Goal: Use online tool/utility: Utilize a website feature to perform a specific function

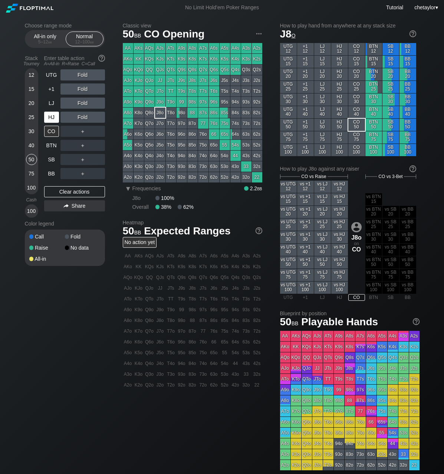
click at [49, 116] on div "HJ" at bounding box center [51, 117] width 15 height 11
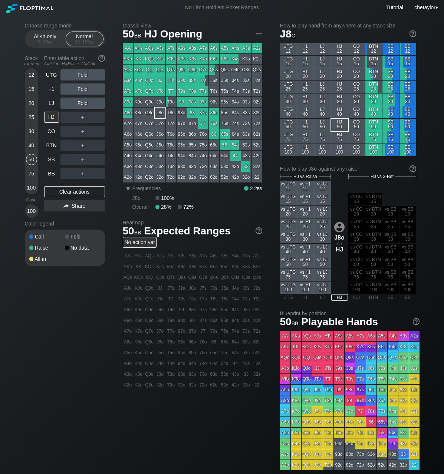
click at [137, 91] on div "KTo" at bounding box center [139, 91] width 10 height 10
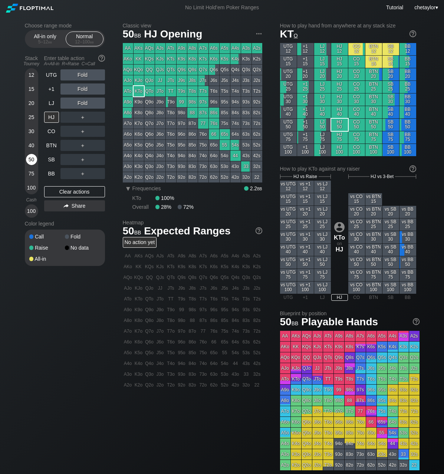
click at [30, 159] on div "50" at bounding box center [31, 159] width 11 height 11
click at [79, 72] on div "R ✕" at bounding box center [82, 74] width 14 height 11
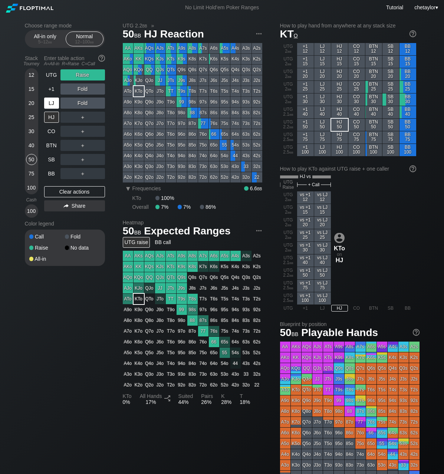
click at [51, 100] on div "LJ" at bounding box center [51, 103] width 15 height 11
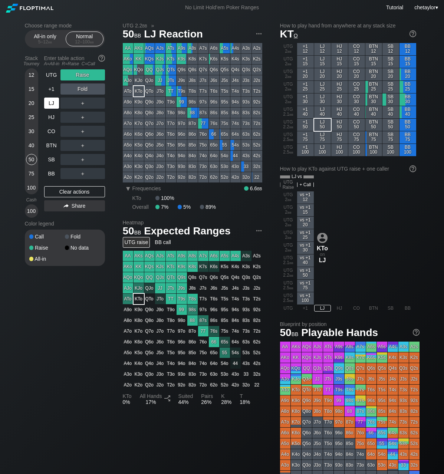
click at [51, 100] on div "LJ" at bounding box center [51, 103] width 15 height 11
click at [64, 191] on div "Clear actions" at bounding box center [74, 191] width 61 height 11
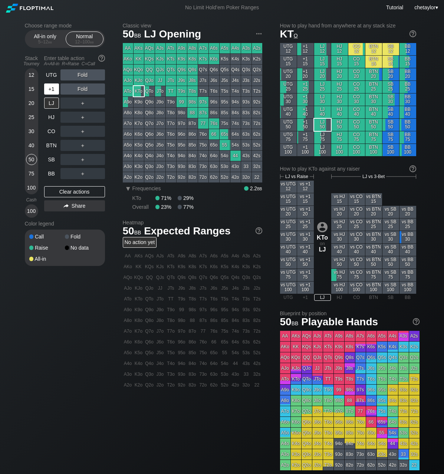
click at [50, 89] on div "+1" at bounding box center [51, 88] width 15 height 11
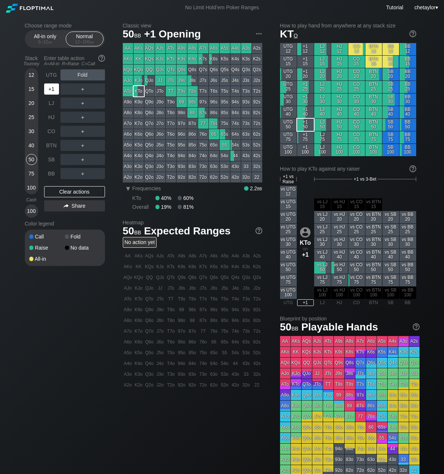
click at [50, 89] on div "+1" at bounding box center [51, 88] width 15 height 11
click at [52, 73] on div "UTG" at bounding box center [51, 74] width 15 height 11
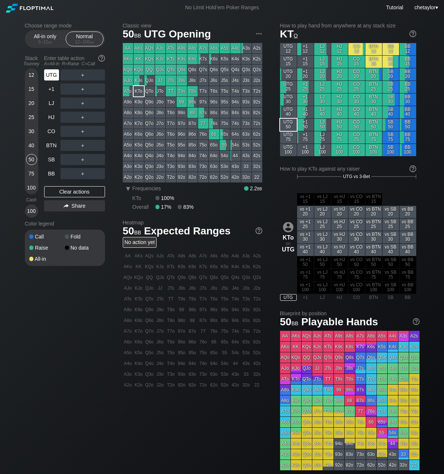
click at [52, 73] on div "UTG" at bounding box center [51, 74] width 15 height 11
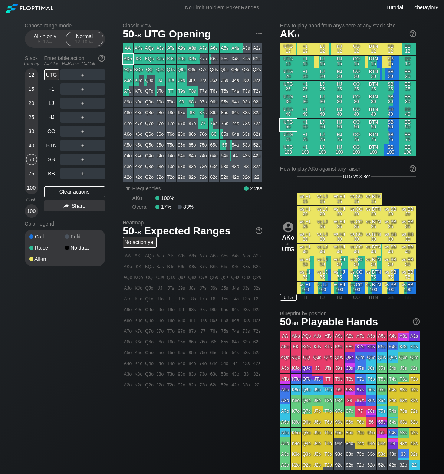
click at [125, 58] on div "AKo" at bounding box center [128, 59] width 10 height 10
click at [30, 172] on div "75" at bounding box center [31, 173] width 11 height 11
click at [35, 158] on div "50" at bounding box center [31, 159] width 11 height 11
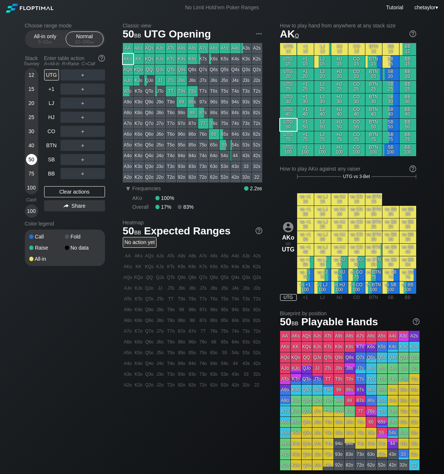
click at [35, 158] on div "50" at bounding box center [31, 159] width 11 height 11
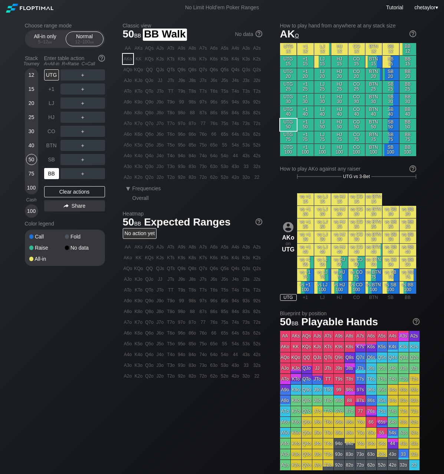
click at [50, 172] on div "BB" at bounding box center [51, 173] width 15 height 11
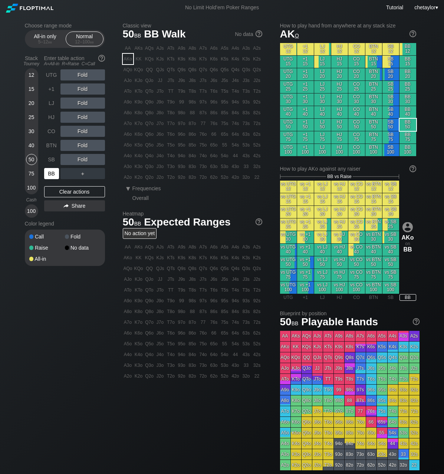
click at [50, 172] on div "BB" at bounding box center [51, 173] width 15 height 11
click at [70, 192] on div "Clear actions" at bounding box center [74, 191] width 61 height 11
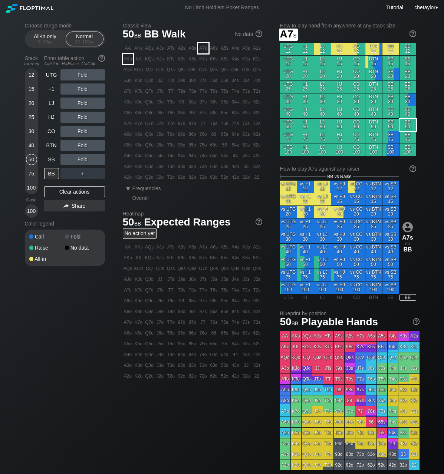
click at [205, 47] on div "A7s" at bounding box center [203, 48] width 10 height 10
click at [84, 91] on div "R ✕" at bounding box center [82, 88] width 14 height 11
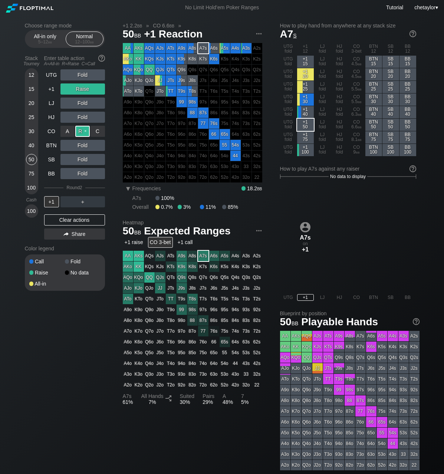
click at [82, 130] on div "R ✕" at bounding box center [82, 131] width 14 height 11
click at [97, 158] on div "C ✕" at bounding box center [97, 159] width 14 height 11
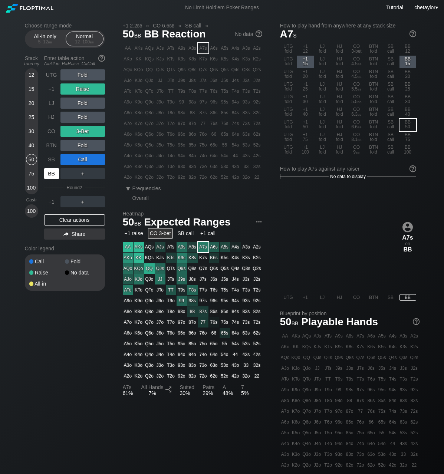
click at [51, 178] on div "BB" at bounding box center [51, 173] width 15 height 11
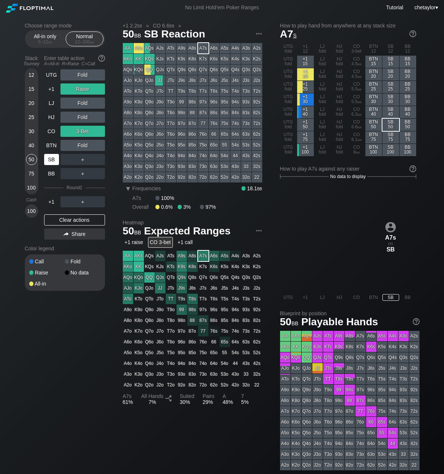
click at [52, 155] on div "SB" at bounding box center [51, 159] width 15 height 11
click at [65, 215] on div "Clear actions" at bounding box center [74, 219] width 61 height 11
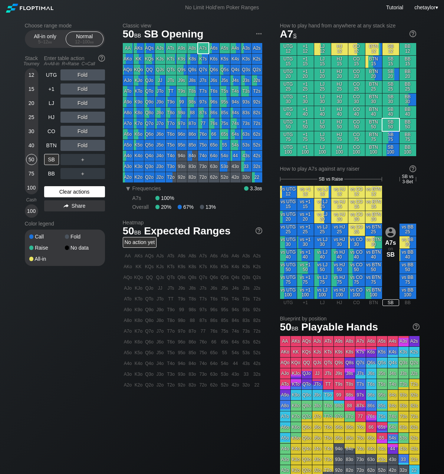
click at [65, 215] on div "UTG Fold +1 Fold LJ Fold HJ Fold CO Fold BTN Fold SB ＋ BB ＋ Clear actions Share" at bounding box center [74, 143] width 61 height 148
click at [65, 193] on div "Clear actions" at bounding box center [74, 191] width 61 height 11
click at [130, 135] on div "A6o" at bounding box center [128, 134] width 10 height 10
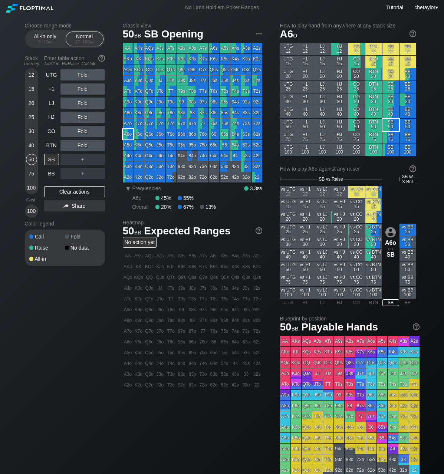
click at [130, 135] on div "A6o" at bounding box center [128, 134] width 10 height 10
click at [87, 117] on div "R ✕" at bounding box center [82, 117] width 14 height 11
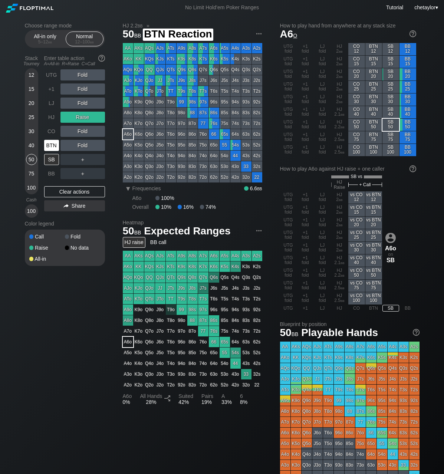
click at [51, 145] on div "BTN" at bounding box center [51, 145] width 15 height 11
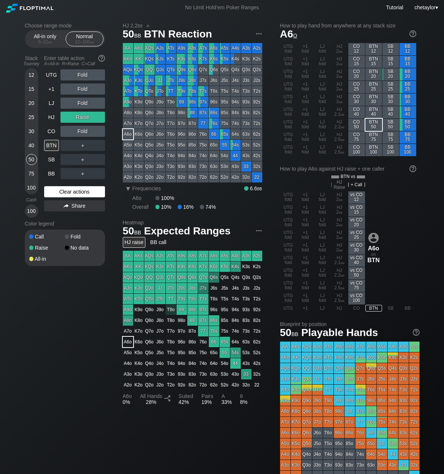
click at [55, 191] on div "Clear actions" at bounding box center [74, 191] width 61 height 11
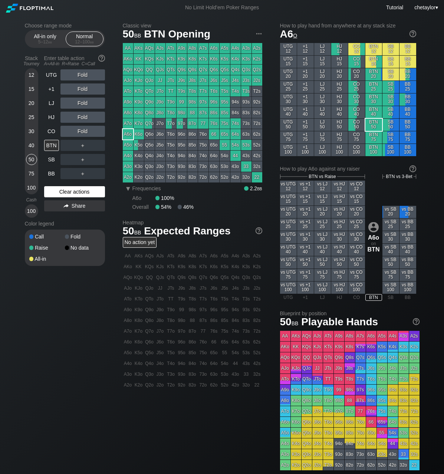
click at [55, 191] on div "Clear actions" at bounding box center [74, 191] width 61 height 11
click at [161, 112] on div "J8o" at bounding box center [160, 113] width 10 height 10
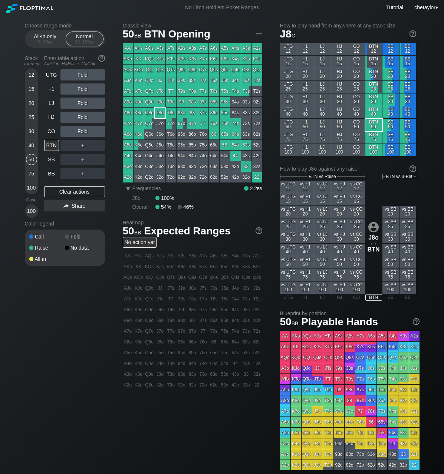
click at [161, 112] on div "J8o" at bounding box center [160, 113] width 10 height 10
click at [57, 131] on div "CO" at bounding box center [51, 131] width 15 height 11
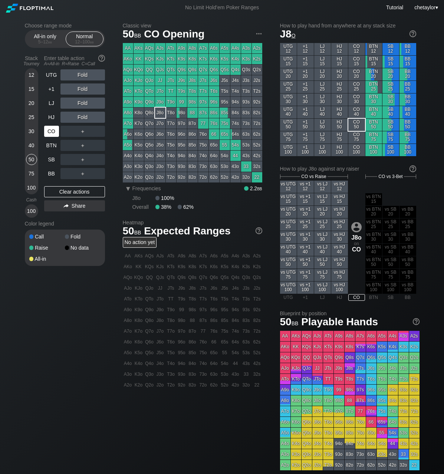
click at [57, 131] on div "CO" at bounding box center [51, 131] width 15 height 11
click at [63, 193] on div "Clear actions" at bounding box center [74, 191] width 61 height 11
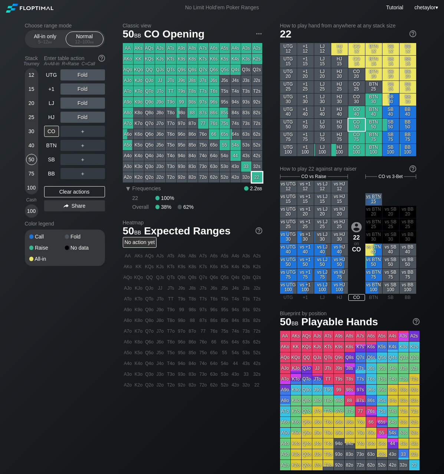
click at [258, 177] on div "22" at bounding box center [257, 177] width 10 height 10
click at [53, 115] on div "HJ" at bounding box center [51, 117] width 15 height 11
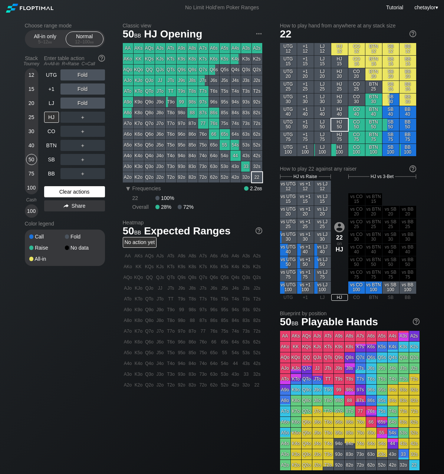
click at [65, 191] on div "Clear actions" at bounding box center [74, 191] width 61 height 11
click at [56, 105] on div "LJ" at bounding box center [51, 103] width 15 height 11
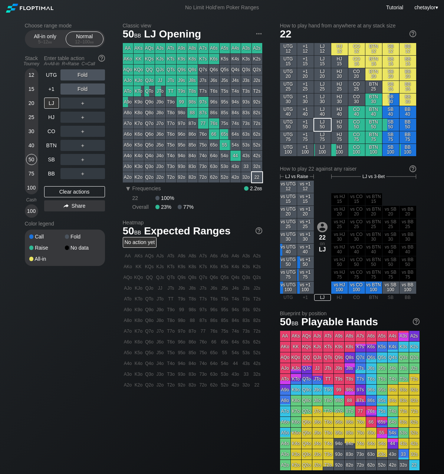
click at [152, 48] on div "AQs" at bounding box center [149, 48] width 10 height 10
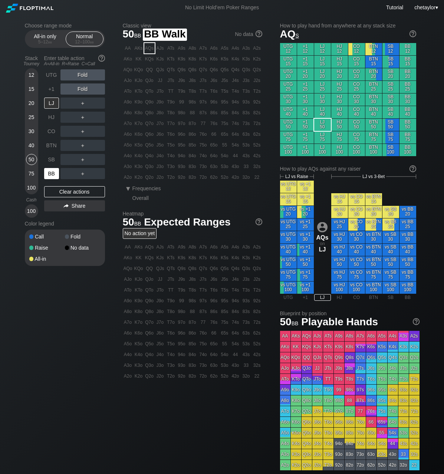
click at [52, 173] on div "BB" at bounding box center [51, 173] width 15 height 11
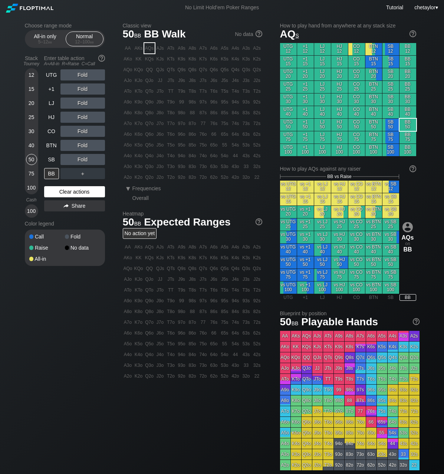
click at [81, 189] on div "Clear actions" at bounding box center [74, 191] width 61 height 11
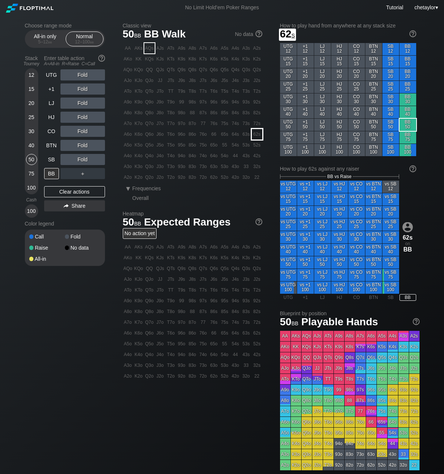
click at [256, 135] on div "62s" at bounding box center [257, 134] width 10 height 10
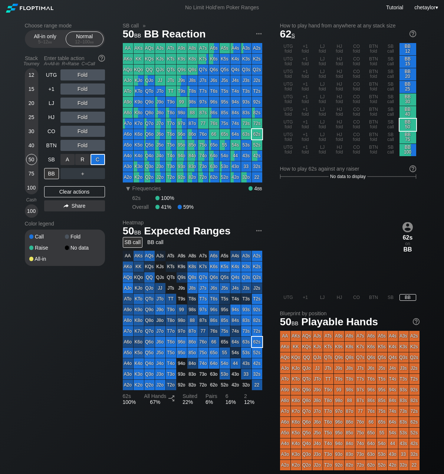
click at [100, 159] on div "C ✕" at bounding box center [97, 159] width 14 height 11
click at [47, 159] on div "SB" at bounding box center [51, 159] width 15 height 11
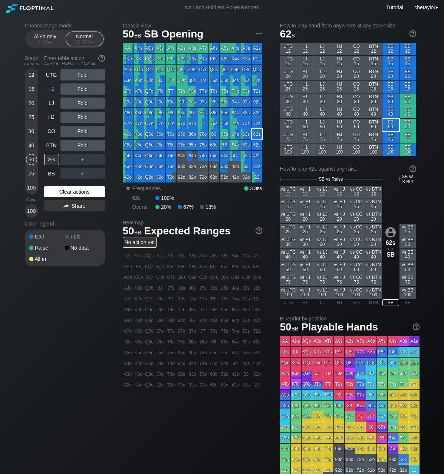
click at [62, 192] on div "Clear actions" at bounding box center [74, 191] width 61 height 11
click at [53, 143] on div "BTN" at bounding box center [51, 145] width 15 height 11
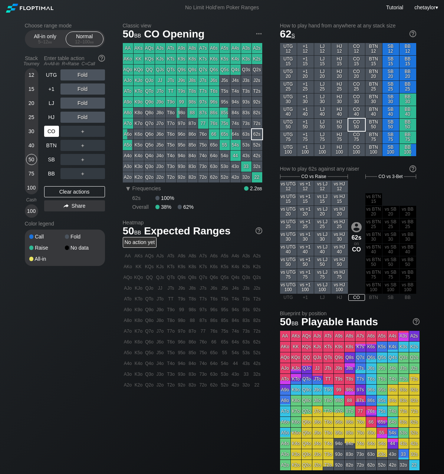
click at [52, 131] on div "CO" at bounding box center [51, 131] width 15 height 11
click at [55, 116] on div "HJ" at bounding box center [51, 117] width 15 height 11
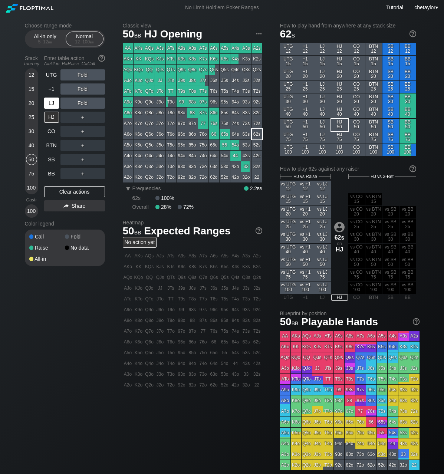
click at [52, 102] on div "LJ" at bounding box center [51, 103] width 15 height 11
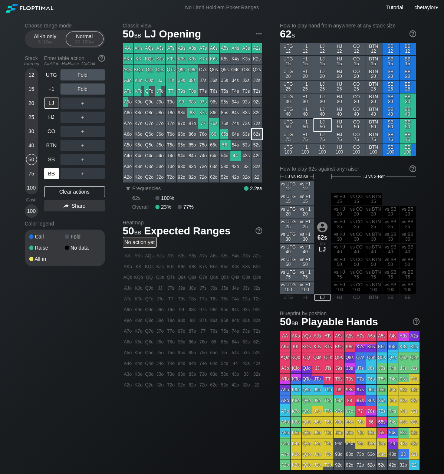
click at [50, 172] on div "BB" at bounding box center [51, 173] width 15 height 11
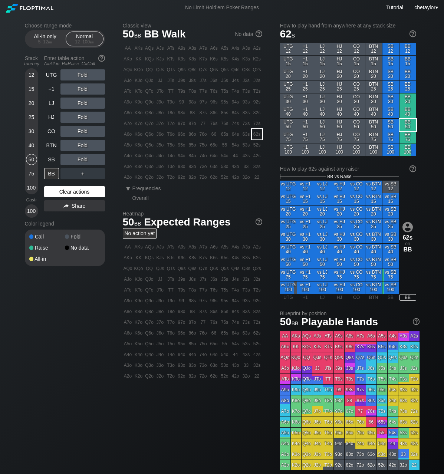
click at [57, 195] on div "Clear actions" at bounding box center [74, 191] width 61 height 11
click at [139, 146] on div "K5o" at bounding box center [139, 145] width 10 height 10
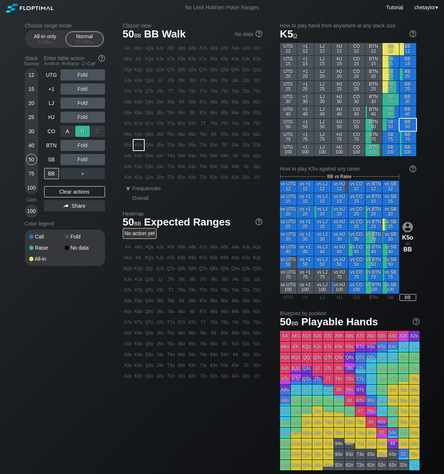
click at [84, 130] on div "R ✕" at bounding box center [82, 131] width 14 height 11
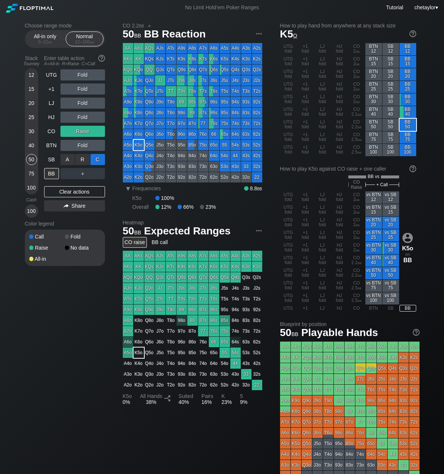
click at [96, 159] on div "C ✕" at bounding box center [97, 159] width 14 height 11
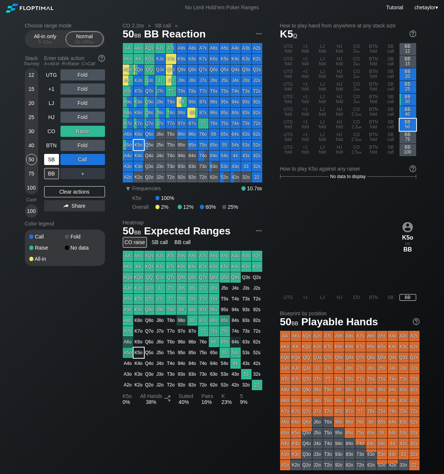
click at [54, 157] on div "SB" at bounding box center [51, 159] width 15 height 11
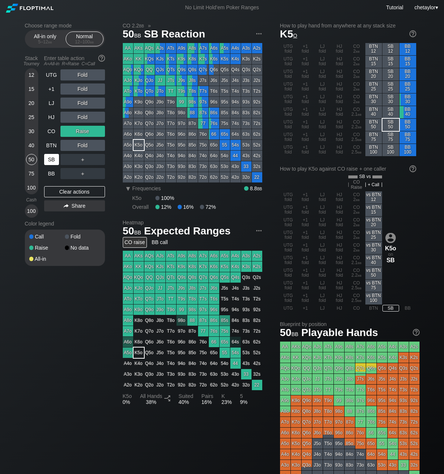
click at [54, 157] on div "SB" at bounding box center [51, 159] width 15 height 11
click at [55, 194] on div "Clear actions" at bounding box center [74, 191] width 61 height 11
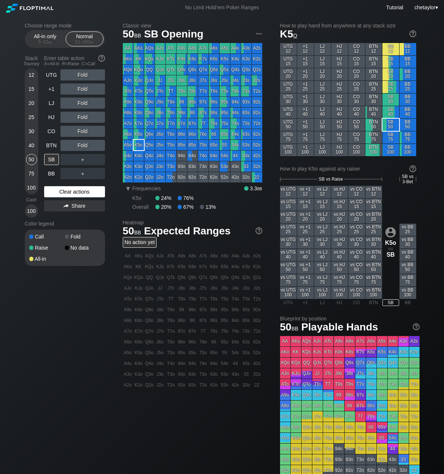
click at [55, 194] on div "Clear actions" at bounding box center [74, 191] width 61 height 11
click at [53, 144] on div "BTN" at bounding box center [51, 145] width 15 height 11
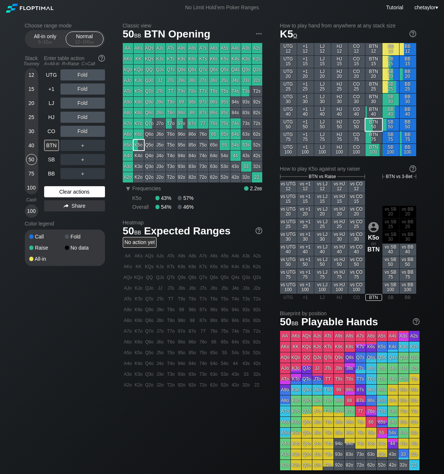
click at [61, 192] on div "Clear actions" at bounding box center [74, 191] width 61 height 11
click at [30, 145] on div "40" at bounding box center [31, 145] width 11 height 11
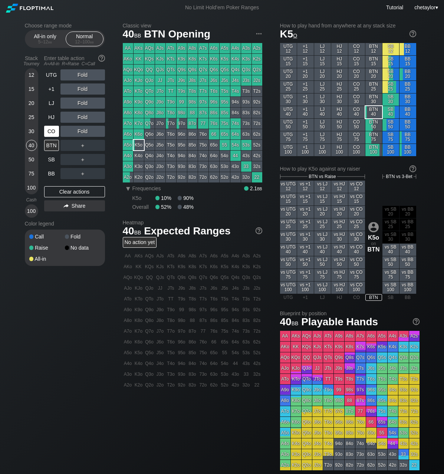
click at [53, 132] on div "CO" at bounding box center [51, 131] width 15 height 11
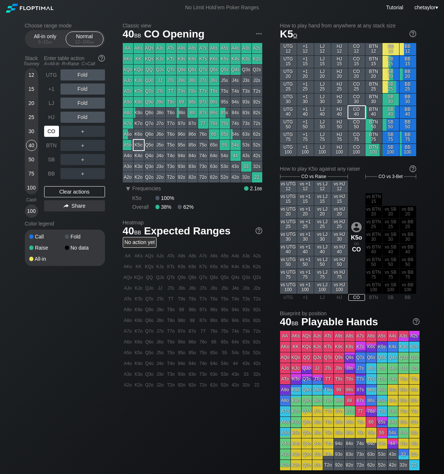
click at [53, 132] on div "CO" at bounding box center [51, 131] width 15 height 11
click at [226, 69] on div "Q5s" at bounding box center [225, 70] width 10 height 10
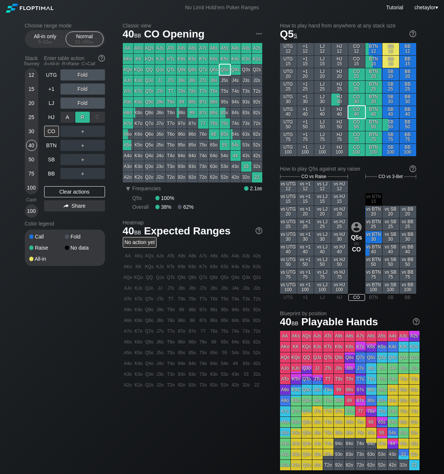
click at [83, 116] on div "R ✕" at bounding box center [82, 117] width 14 height 11
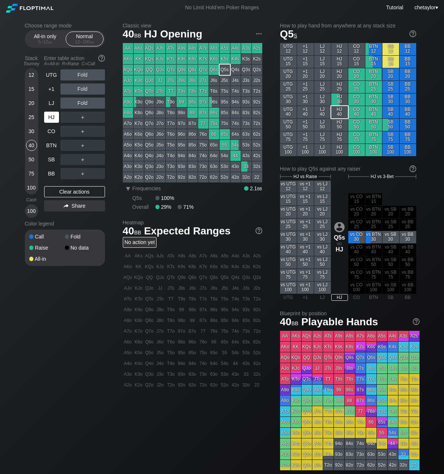
click at [50, 119] on div "HJ" at bounding box center [51, 117] width 15 height 11
click at [57, 192] on div "Clear actions" at bounding box center [74, 191] width 61 height 11
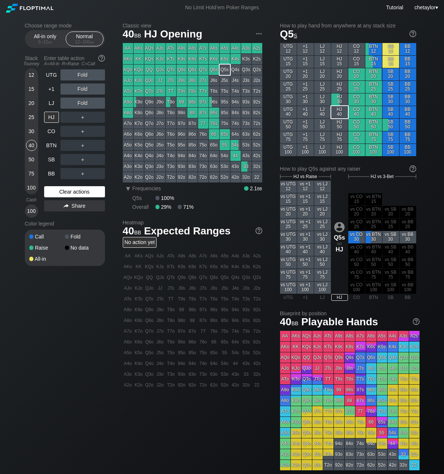
click at [57, 192] on div "Clear actions" at bounding box center [74, 191] width 61 height 11
click at [49, 102] on div "LJ" at bounding box center [51, 103] width 15 height 11
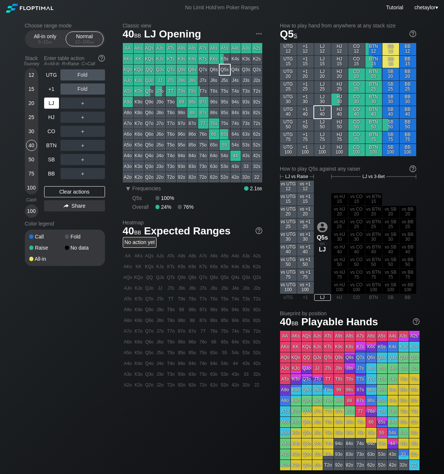
click at [49, 102] on div "LJ" at bounding box center [51, 103] width 15 height 11
click at [48, 174] on div "BB" at bounding box center [51, 173] width 15 height 11
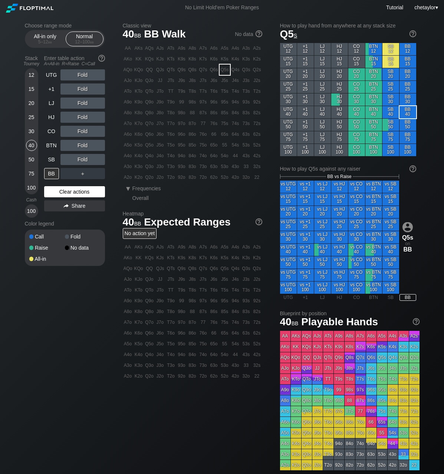
click at [59, 194] on div "Clear actions" at bounding box center [74, 191] width 61 height 11
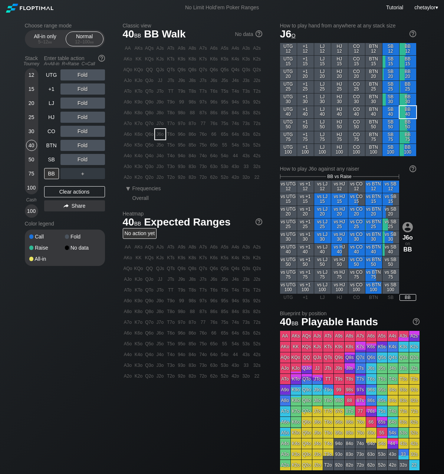
click at [162, 135] on div "J6o" at bounding box center [160, 134] width 10 height 10
click at [83, 117] on div "R ✕" at bounding box center [82, 117] width 14 height 11
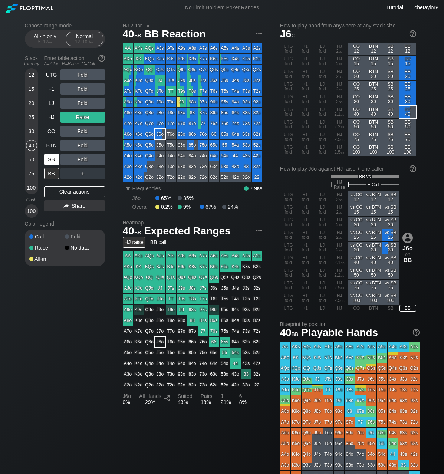
click at [53, 157] on div "SB" at bounding box center [51, 159] width 15 height 11
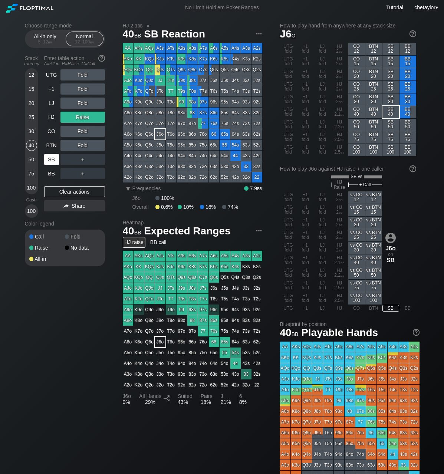
click at [53, 157] on div "SB" at bounding box center [51, 159] width 15 height 11
click at [62, 189] on div "Clear actions" at bounding box center [74, 191] width 61 height 11
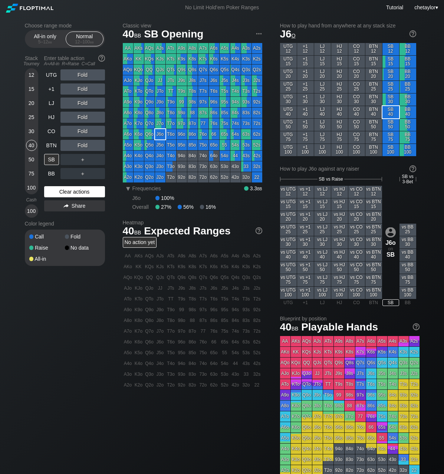
click at [62, 189] on div "Clear actions" at bounding box center [74, 191] width 61 height 11
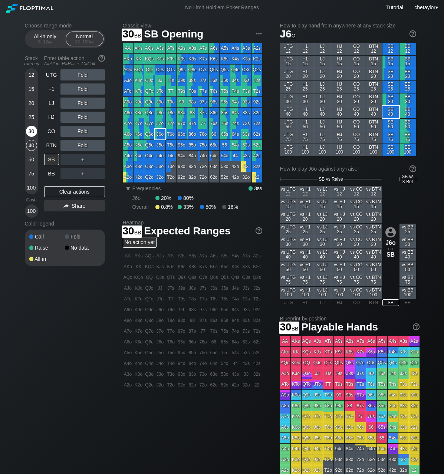
click at [32, 132] on div "30" at bounding box center [31, 131] width 11 height 11
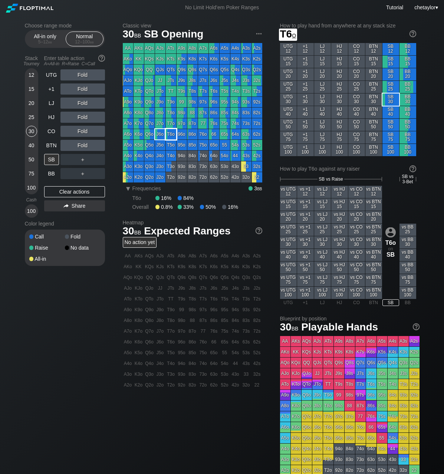
click at [169, 136] on div "T6o" at bounding box center [171, 134] width 10 height 10
click at [84, 130] on div "R ✕" at bounding box center [82, 131] width 14 height 11
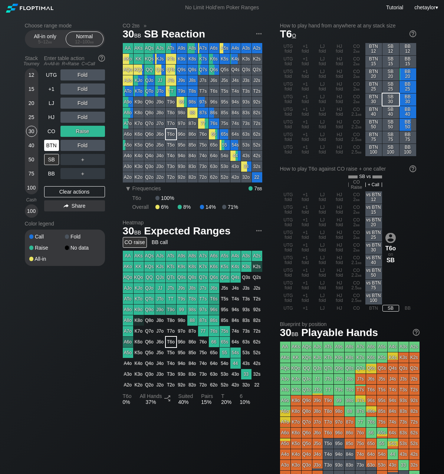
click at [51, 144] on div "BTN" at bounding box center [51, 145] width 15 height 11
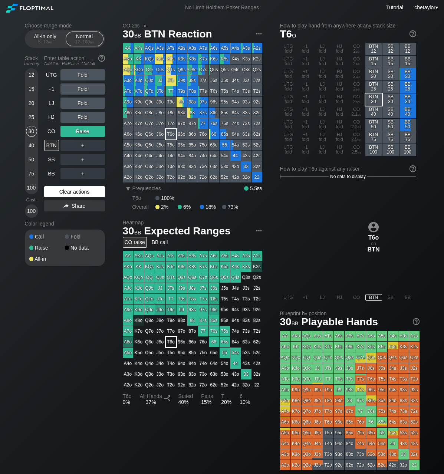
click at [67, 194] on div "Clear actions" at bounding box center [74, 191] width 61 height 11
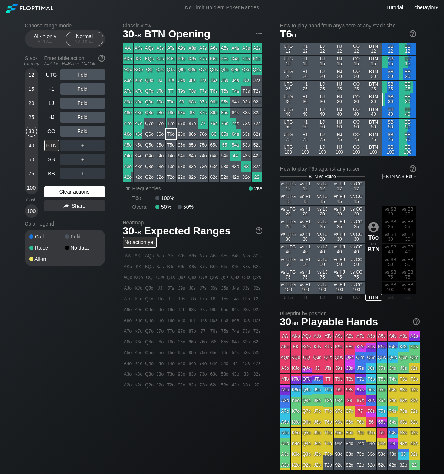
click at [67, 194] on div "Clear actions" at bounding box center [74, 191] width 61 height 11
click at [32, 119] on div "25" at bounding box center [31, 117] width 11 height 11
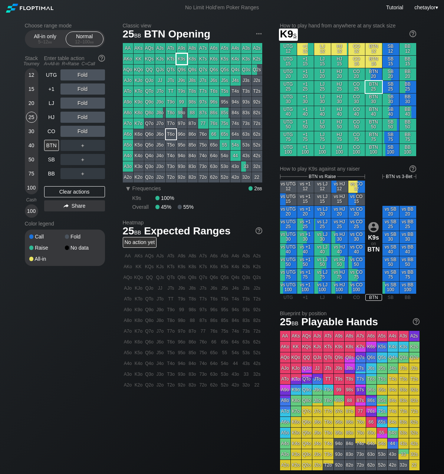
click at [185, 61] on div "K9s" at bounding box center [182, 59] width 10 height 10
click at [69, 104] on div "A ✕" at bounding box center [67, 103] width 14 height 11
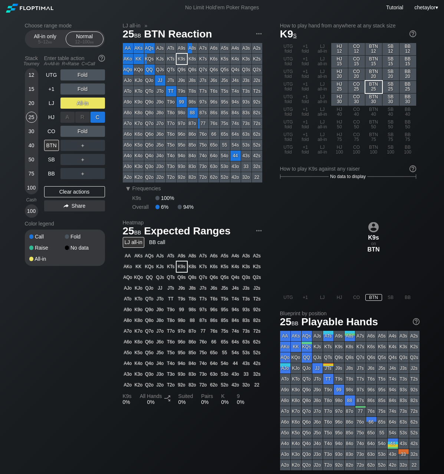
click at [90, 117] on div "C ✕" at bounding box center [97, 117] width 14 height 11
click at [99, 117] on div "C ✕" at bounding box center [97, 117] width 14 height 11
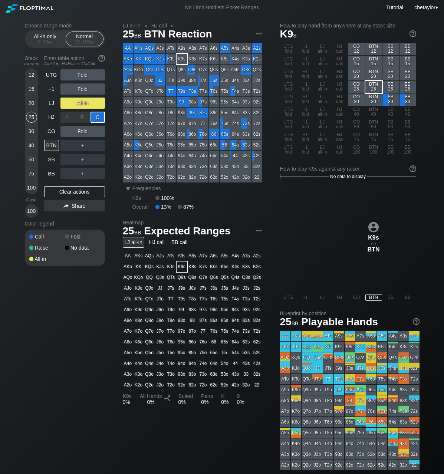
click at [101, 117] on div "C ✕" at bounding box center [97, 117] width 14 height 11
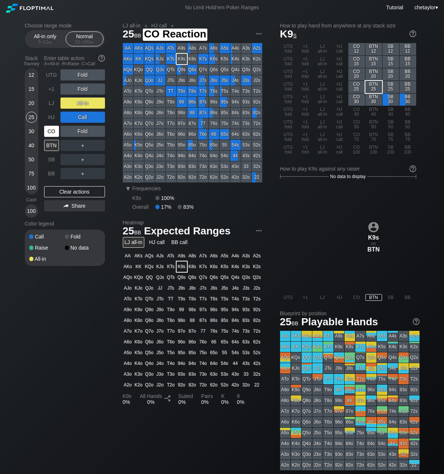
click at [54, 129] on div "CO" at bounding box center [51, 131] width 15 height 11
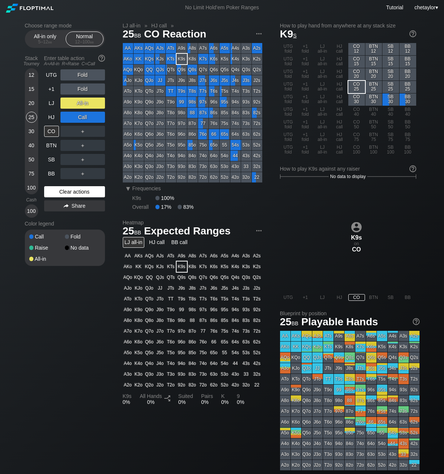
click at [58, 192] on div "Clear actions" at bounding box center [74, 191] width 61 height 11
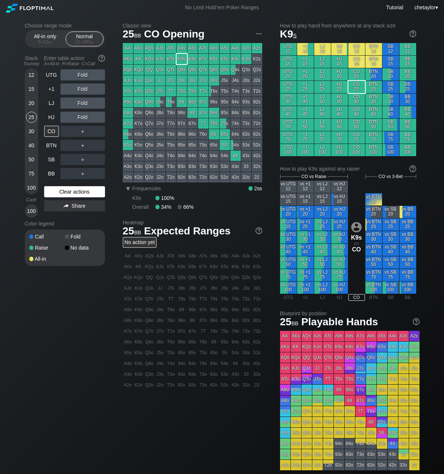
click at [58, 192] on div "Clear actions" at bounding box center [74, 191] width 61 height 11
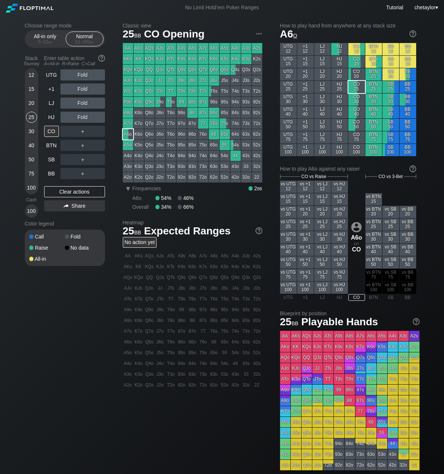
click at [129, 136] on div "A6o" at bounding box center [128, 134] width 10 height 10
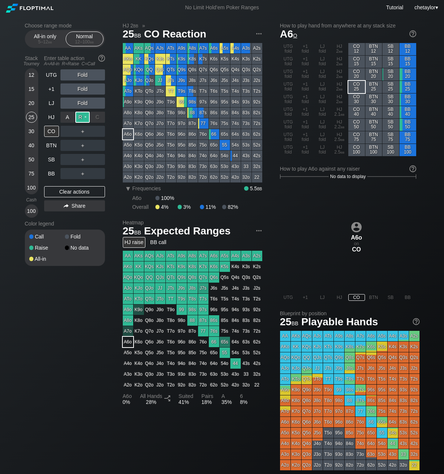
click at [84, 116] on div "R ✕" at bounding box center [82, 117] width 14 height 11
click at [52, 122] on div "HJ" at bounding box center [51, 117] width 15 height 11
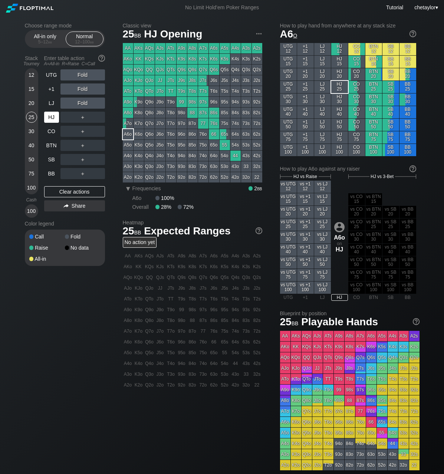
click at [52, 122] on div "HJ" at bounding box center [51, 117] width 15 height 11
click at [57, 190] on div "Clear actions" at bounding box center [74, 191] width 61 height 11
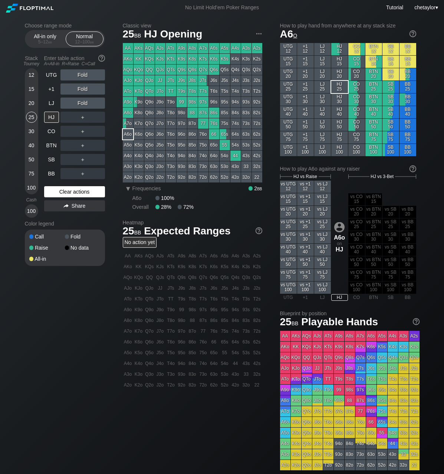
click at [57, 190] on div "Clear actions" at bounding box center [74, 191] width 61 height 11
click at [128, 56] on div "AKo" at bounding box center [128, 59] width 10 height 10
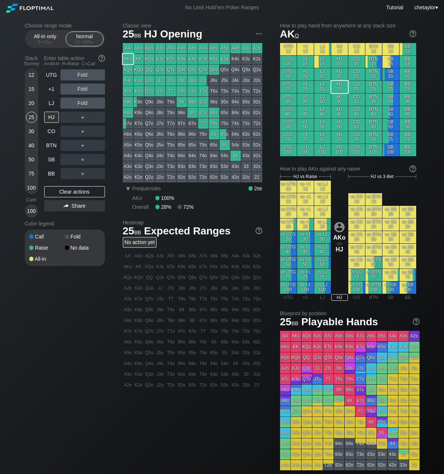
click at [128, 56] on div "AKo" at bounding box center [128, 59] width 10 height 10
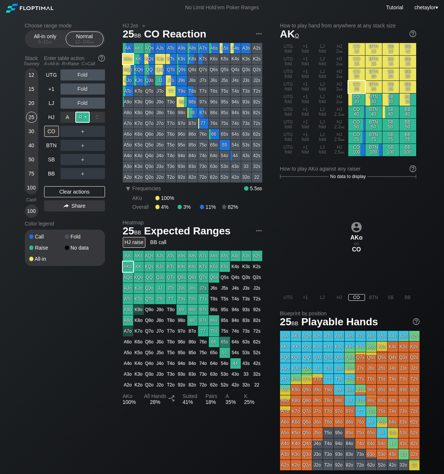
click at [85, 116] on div "R ✕" at bounding box center [82, 117] width 14 height 11
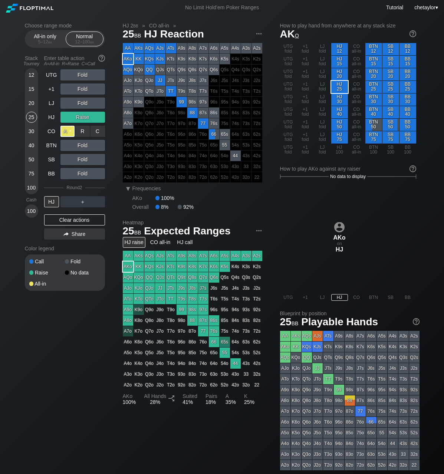
click at [68, 131] on div "A ✕" at bounding box center [67, 131] width 14 height 11
click at [54, 201] on div "HJ" at bounding box center [51, 201] width 15 height 11
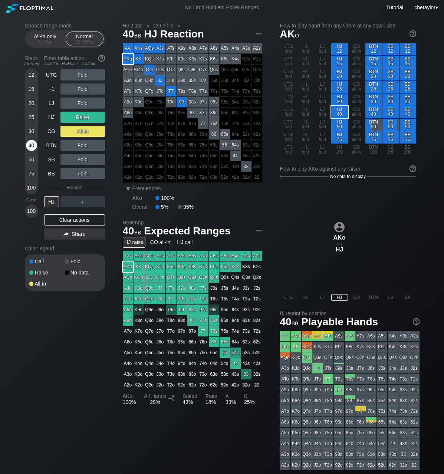
click at [28, 146] on div "40" at bounding box center [31, 145] width 11 height 11
click at [75, 219] on div "Clear actions" at bounding box center [74, 219] width 61 height 11
click at [75, 243] on div "Color legend" at bounding box center [65, 249] width 80 height 12
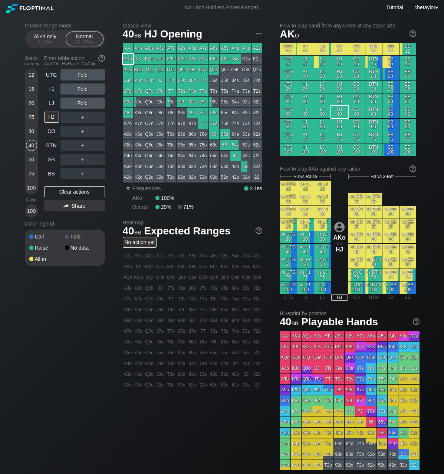
click at [31, 159] on div "50" at bounding box center [31, 159] width 11 height 11
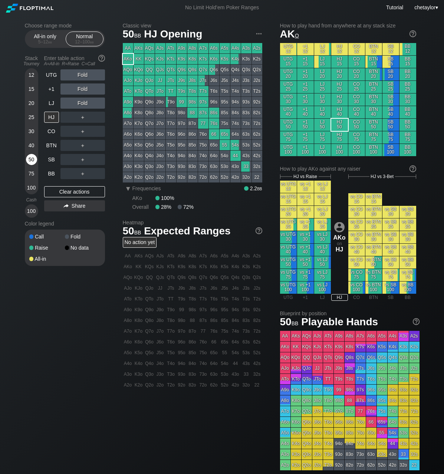
click at [31, 159] on div "50" at bounding box center [31, 159] width 11 height 11
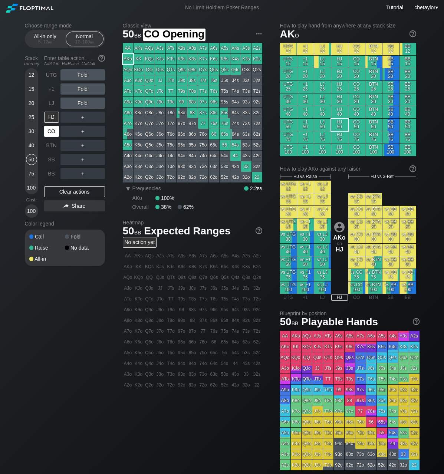
click at [49, 132] on div "CO" at bounding box center [51, 131] width 15 height 11
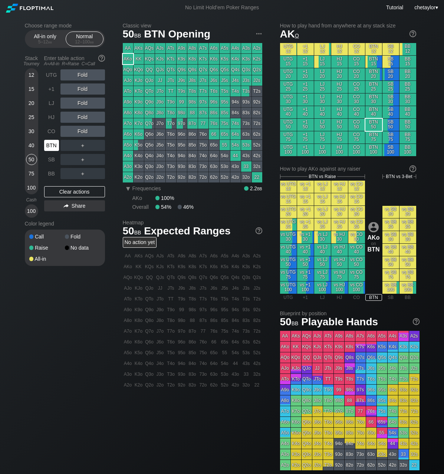
click at [51, 142] on div "BTN" at bounding box center [51, 145] width 15 height 11
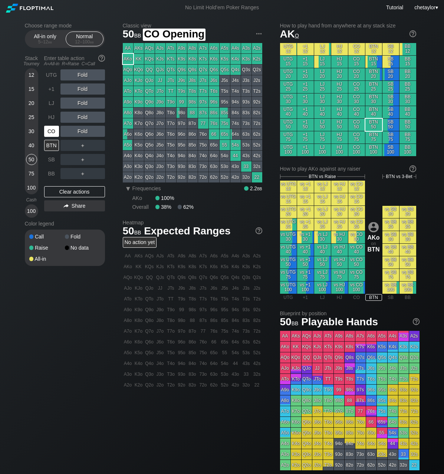
click at [52, 134] on div "CO" at bounding box center [51, 131] width 15 height 11
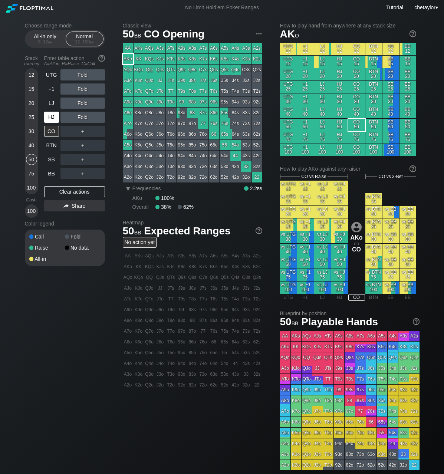
click at [53, 116] on div "HJ" at bounding box center [51, 117] width 15 height 11
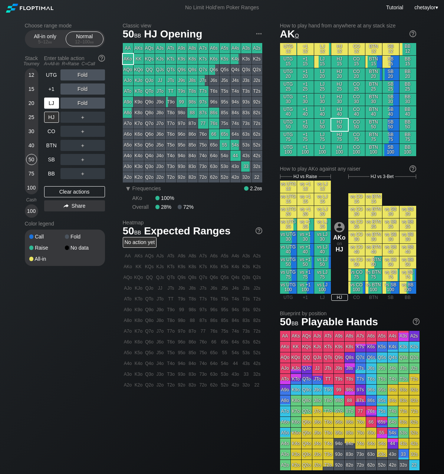
click at [57, 103] on div "LJ" at bounding box center [51, 103] width 15 height 11
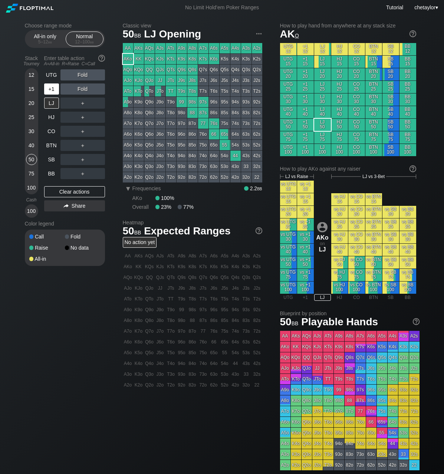
click at [52, 89] on div "+1" at bounding box center [51, 88] width 15 height 11
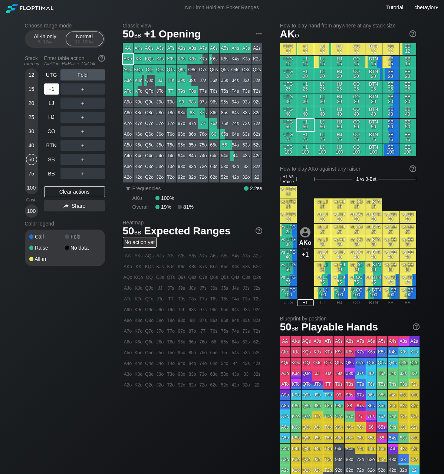
click at [52, 89] on div "+1" at bounding box center [51, 88] width 15 height 11
click at [54, 74] on div "UTG" at bounding box center [51, 74] width 15 height 11
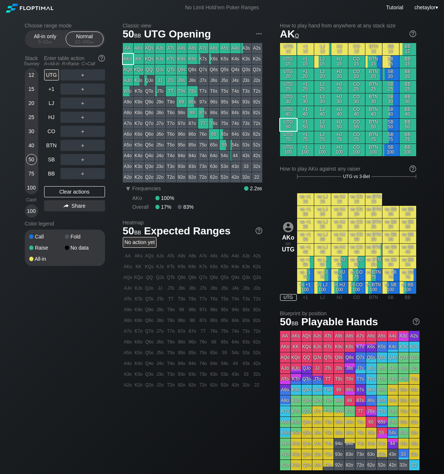
click at [30, 145] on div "40" at bounding box center [31, 145] width 11 height 11
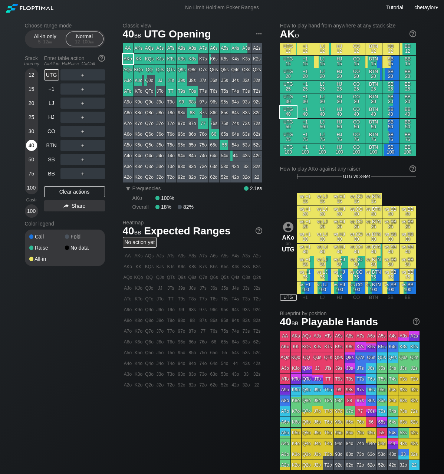
click at [30, 145] on div "40" at bounding box center [31, 145] width 11 height 11
click at [33, 131] on div "30" at bounding box center [31, 131] width 11 height 11
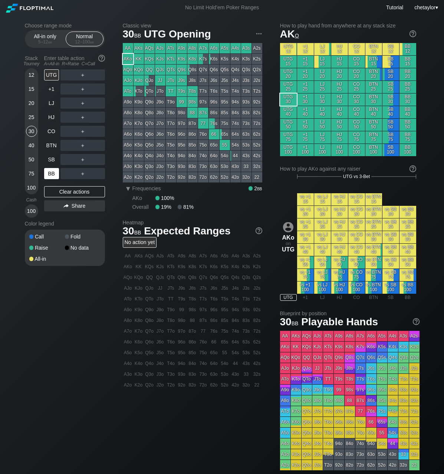
click at [51, 174] on div "BB" at bounding box center [51, 173] width 15 height 11
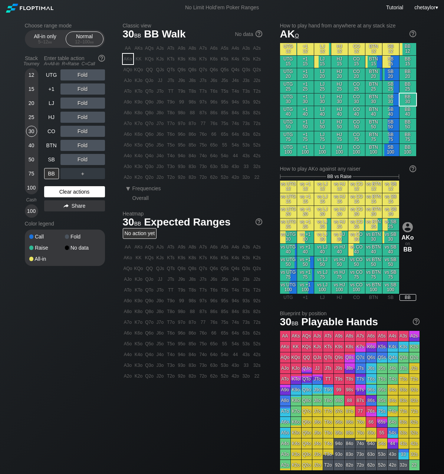
click at [67, 192] on div "Clear actions" at bounding box center [74, 191] width 61 height 11
click at [148, 132] on div "Q6o" at bounding box center [149, 134] width 10 height 10
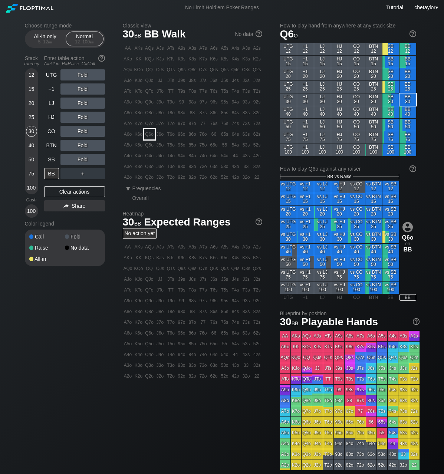
click at [148, 132] on div "Q6o" at bounding box center [149, 134] width 10 height 10
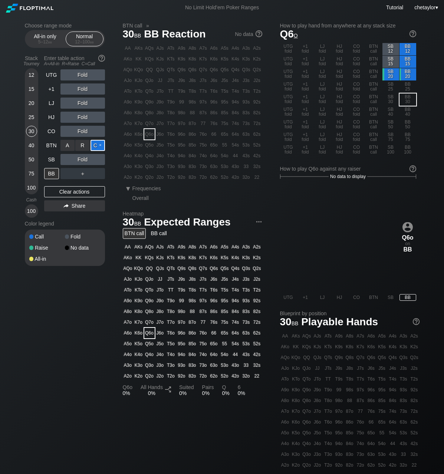
click at [99, 146] on div "C ✕" at bounding box center [97, 145] width 14 height 11
click at [98, 160] on div "C ✕" at bounding box center [97, 159] width 14 height 11
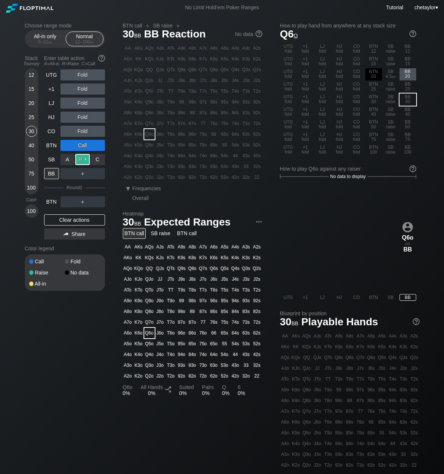
click at [82, 159] on div "R ✕" at bounding box center [82, 159] width 14 height 11
click at [53, 172] on div "BB" at bounding box center [51, 173] width 15 height 11
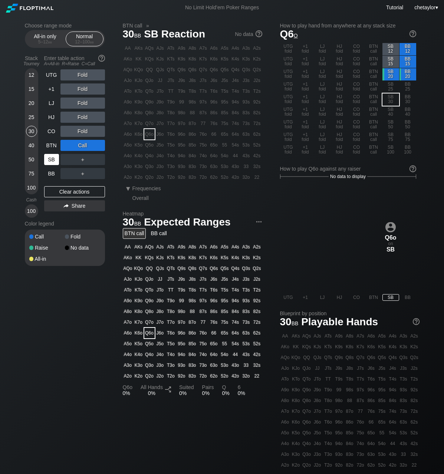
click at [49, 159] on div "SB" at bounding box center [51, 159] width 15 height 11
click at [70, 188] on div "Clear actions" at bounding box center [74, 191] width 61 height 11
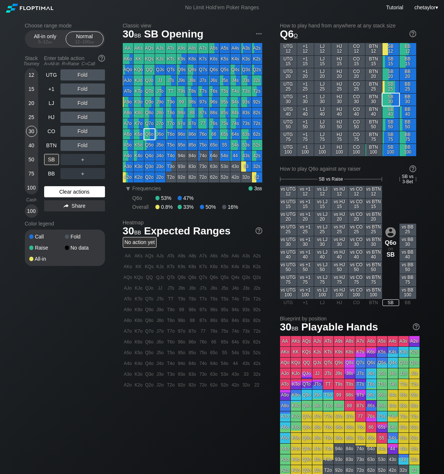
click at [70, 188] on div "Clear actions" at bounding box center [74, 191] width 61 height 11
click at [33, 117] on div "25" at bounding box center [31, 117] width 11 height 11
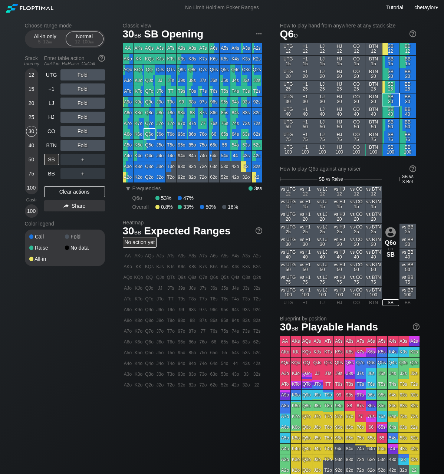
click at [33, 117] on div "25" at bounding box center [31, 117] width 11 height 11
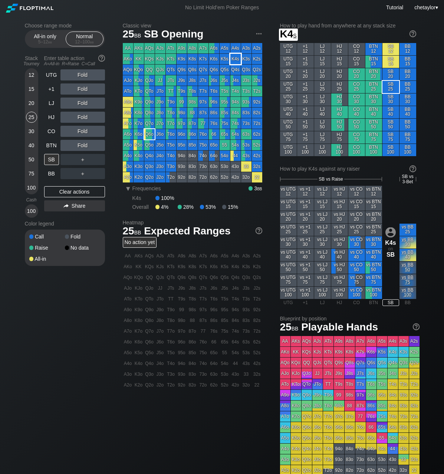
click at [237, 62] on div "K4s" at bounding box center [235, 59] width 10 height 10
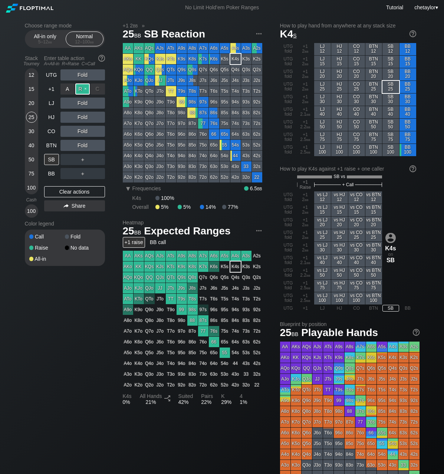
click at [84, 88] on div "R ✕" at bounding box center [82, 88] width 14 height 11
click at [48, 145] on div "BTN" at bounding box center [51, 145] width 15 height 11
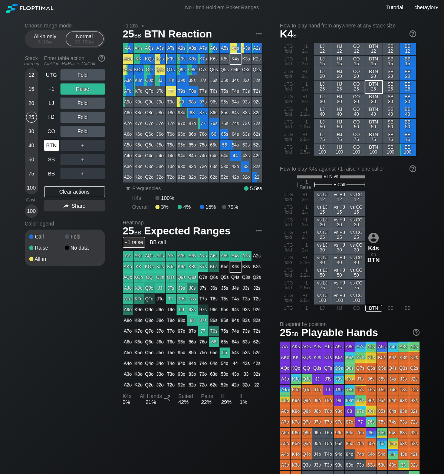
click at [48, 145] on div "BTN" at bounding box center [51, 145] width 15 height 11
click at [60, 189] on div "Clear actions" at bounding box center [74, 191] width 61 height 11
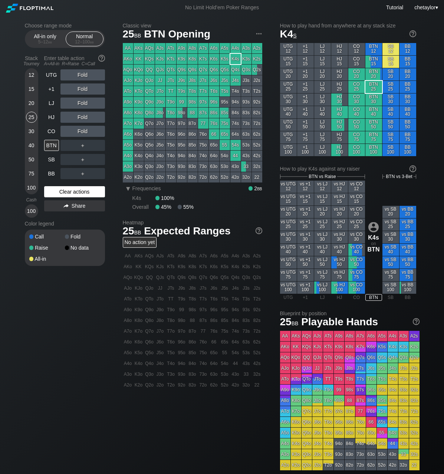
click at [60, 189] on div "Clear actions" at bounding box center [74, 191] width 61 height 11
click at [50, 130] on div "CO" at bounding box center [51, 131] width 15 height 11
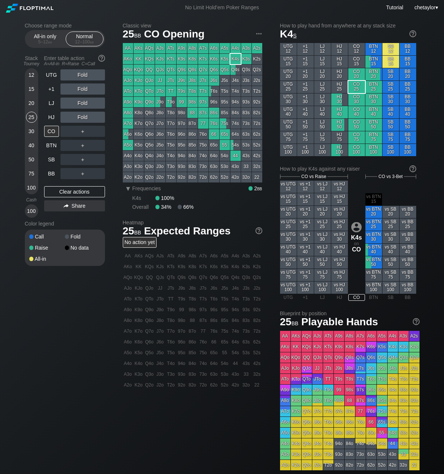
click at [127, 135] on div "A6o" at bounding box center [128, 134] width 10 height 10
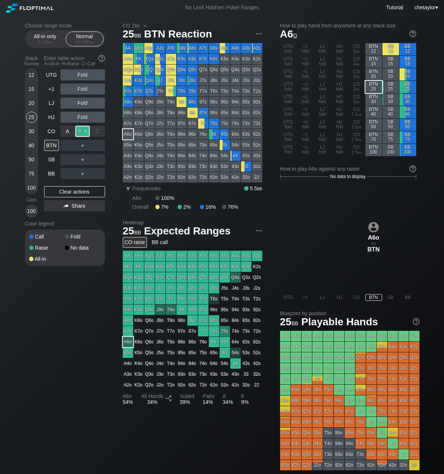
click at [85, 131] on div "R ✕" at bounding box center [82, 131] width 14 height 11
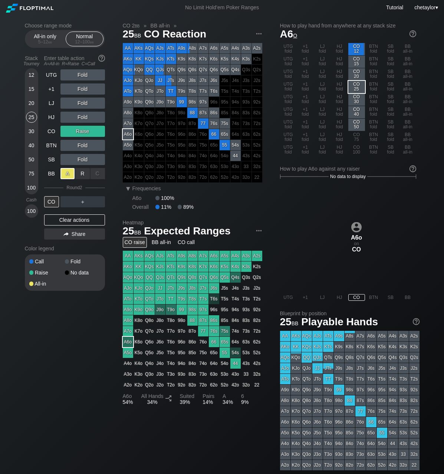
click at [65, 171] on div "A ✕" at bounding box center [67, 173] width 14 height 11
click at [50, 202] on div "CO" at bounding box center [51, 201] width 15 height 11
click at [55, 116] on div "HJ" at bounding box center [51, 117] width 15 height 11
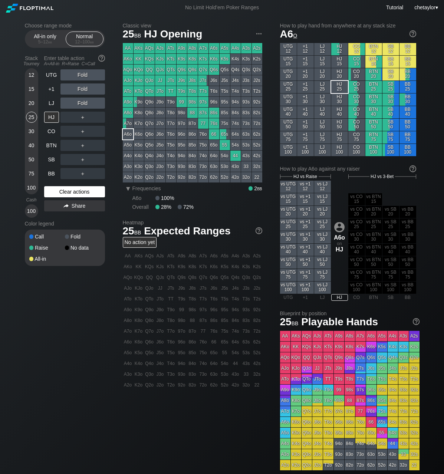
click at [63, 192] on div "Clear actions" at bounding box center [74, 191] width 61 height 11
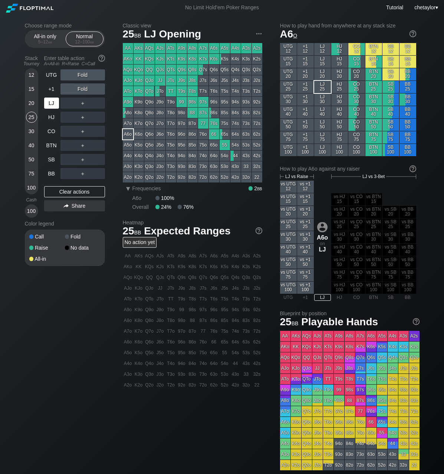
click at [51, 103] on div "LJ" at bounding box center [51, 103] width 15 height 11
click at [52, 118] on div "HJ" at bounding box center [51, 117] width 15 height 11
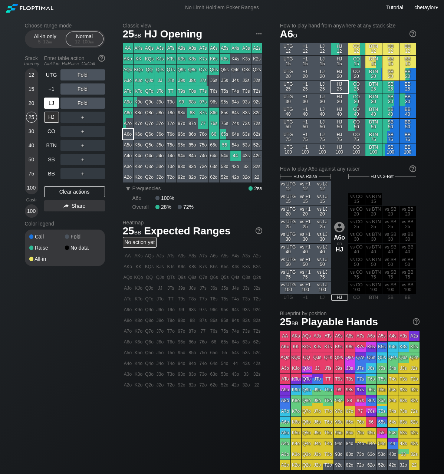
click at [52, 103] on div "LJ" at bounding box center [51, 103] width 15 height 11
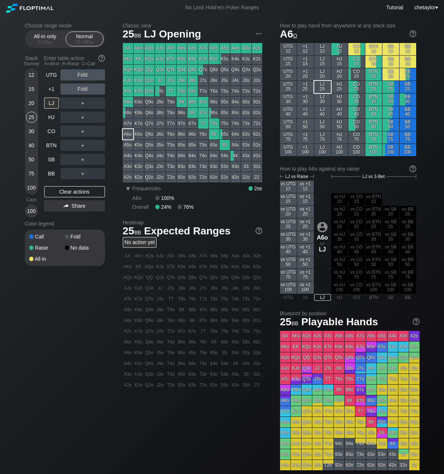
click at [31, 102] on div "20" at bounding box center [31, 103] width 11 height 11
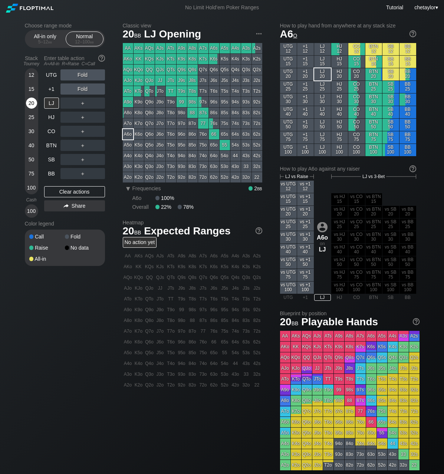
click at [31, 102] on div "20" at bounding box center [31, 103] width 11 height 11
click at [50, 89] on div "+1" at bounding box center [51, 88] width 15 height 11
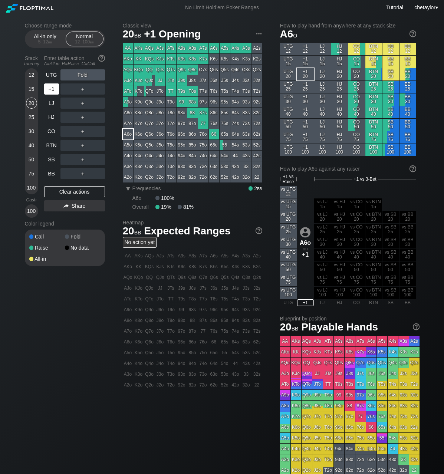
click at [50, 89] on div "+1" at bounding box center [51, 88] width 15 height 11
click at [173, 59] on div "KTs" at bounding box center [171, 59] width 10 height 10
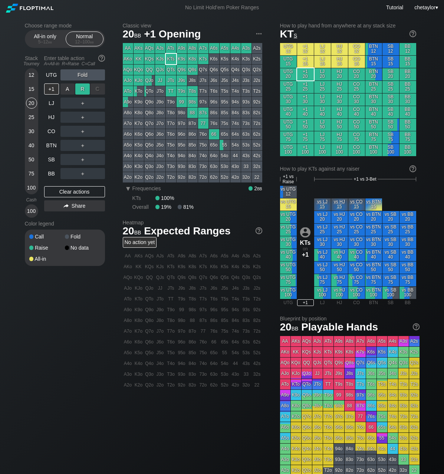
click at [83, 88] on div "R ✕" at bounding box center [82, 88] width 14 height 11
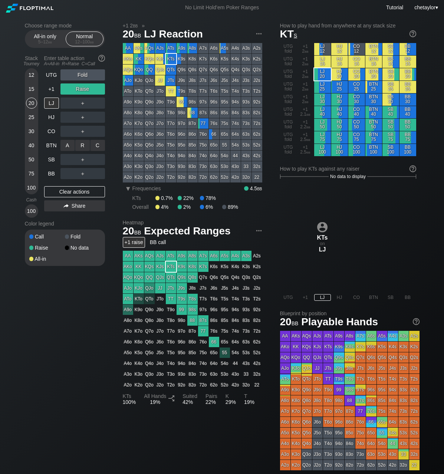
click at [101, 148] on div "C ✕" at bounding box center [97, 145] width 14 height 11
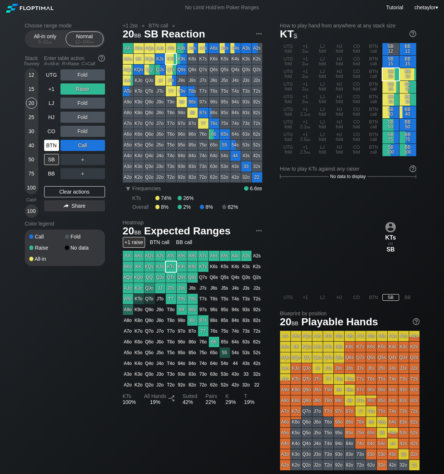
click at [49, 146] on div "BTN" at bounding box center [51, 145] width 15 height 11
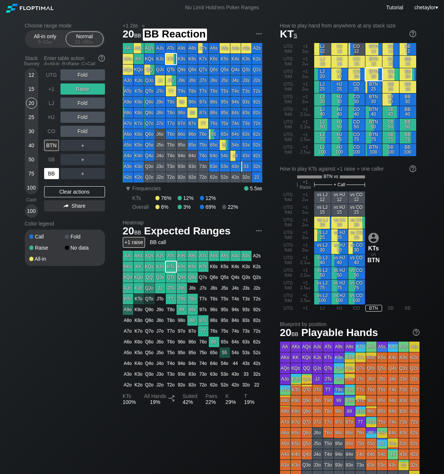
click at [52, 173] on div "BB" at bounding box center [51, 173] width 15 height 11
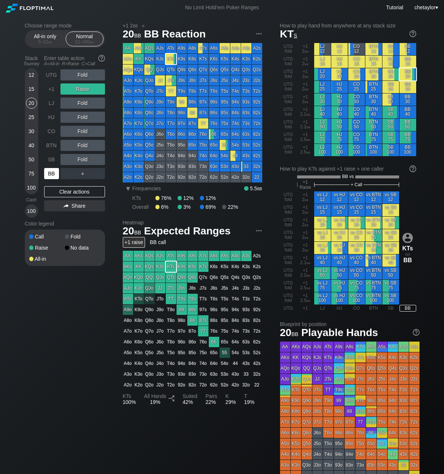
click at [52, 173] on div "BB" at bounding box center [51, 173] width 15 height 11
click at [53, 175] on div "BB" at bounding box center [51, 173] width 15 height 11
click at [72, 195] on div "Clear actions" at bounding box center [74, 191] width 61 height 11
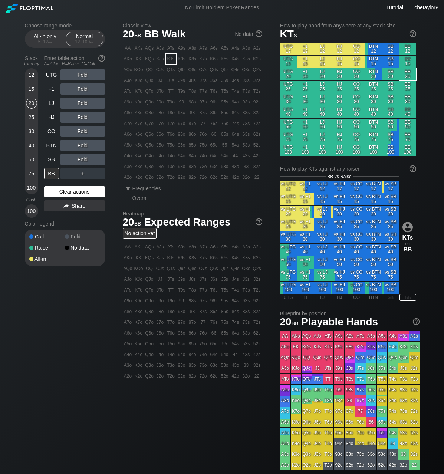
click at [72, 195] on div "Clear actions" at bounding box center [74, 191] width 61 height 11
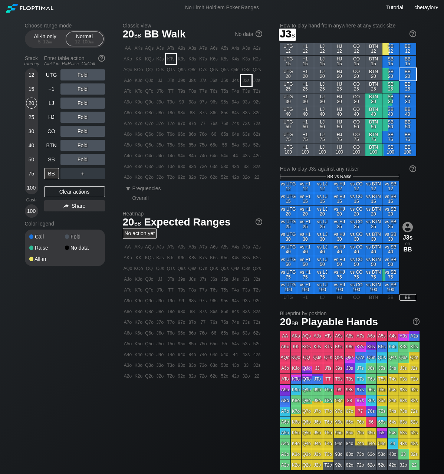
click at [247, 80] on div "J3s" at bounding box center [246, 80] width 10 height 10
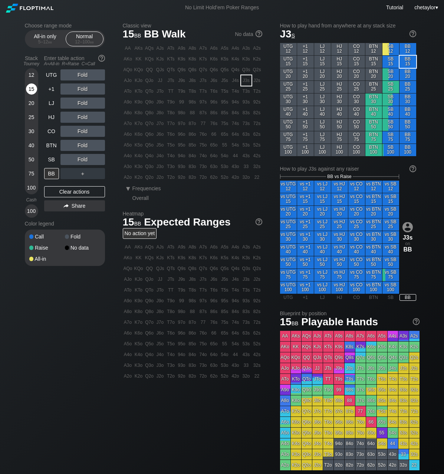
click at [32, 89] on div "15" at bounding box center [31, 88] width 11 height 11
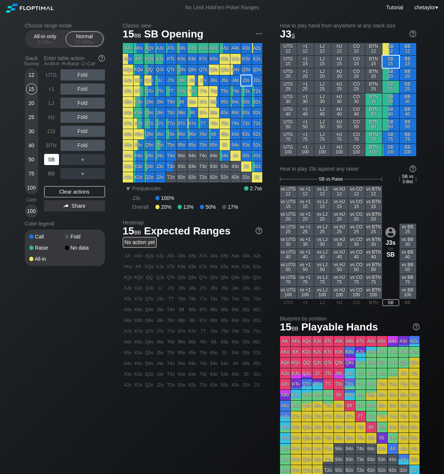
click at [48, 160] on div "SB" at bounding box center [51, 159] width 15 height 11
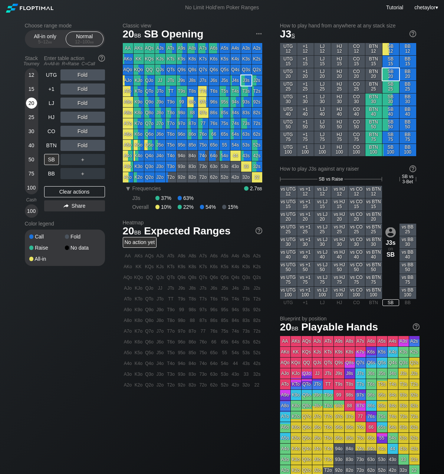
click at [28, 103] on div "20" at bounding box center [31, 103] width 11 height 11
click at [55, 192] on div "Clear actions" at bounding box center [74, 191] width 61 height 11
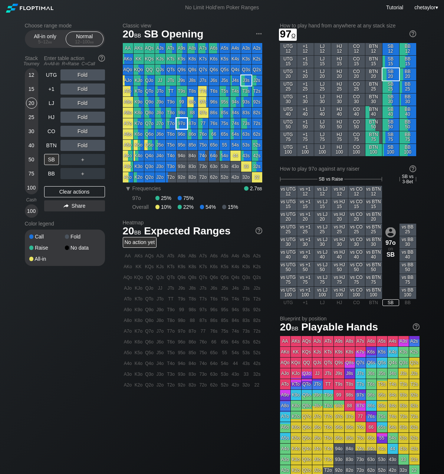
click at [185, 125] on div "97o" at bounding box center [182, 123] width 10 height 10
click at [95, 158] on div "C ✕" at bounding box center [97, 159] width 14 height 11
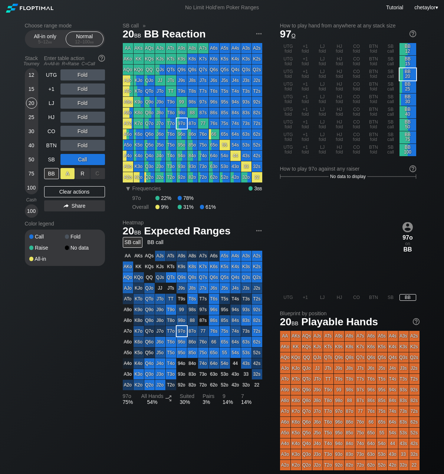
click at [68, 175] on div "A ✕" at bounding box center [67, 173] width 14 height 11
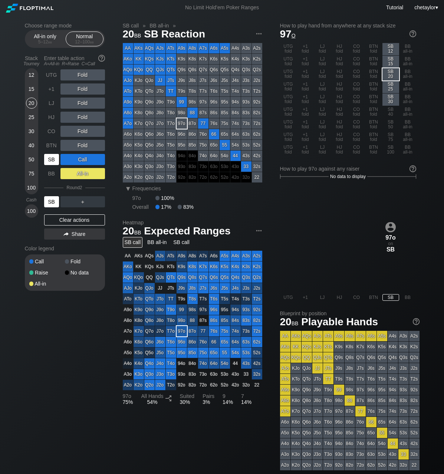
click at [49, 204] on div "SB" at bounding box center [51, 201] width 15 height 11
click at [30, 86] on div "15" at bounding box center [31, 88] width 11 height 11
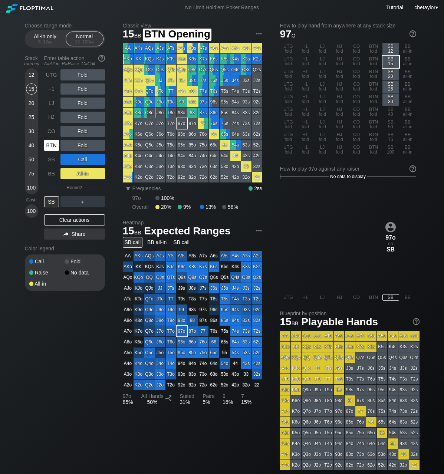
click at [52, 146] on div "BTN" at bounding box center [51, 145] width 15 height 11
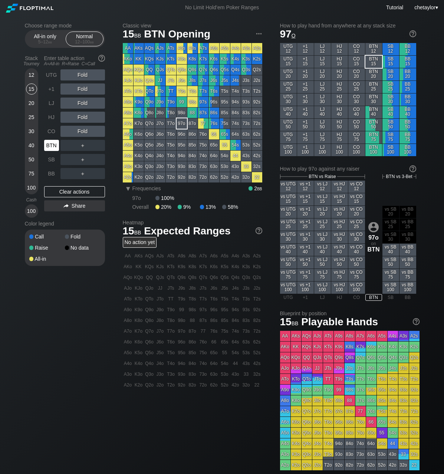
click at [52, 146] on div "BTN" at bounding box center [51, 145] width 15 height 11
click at [61, 190] on div "Clear actions" at bounding box center [74, 191] width 61 height 11
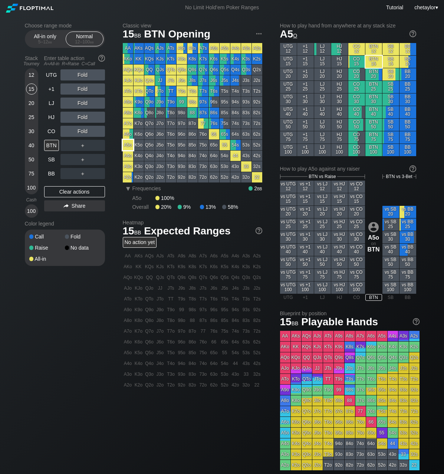
click at [127, 146] on div "A5o" at bounding box center [128, 145] width 10 height 10
click at [80, 130] on div "R ✕" at bounding box center [82, 131] width 14 height 11
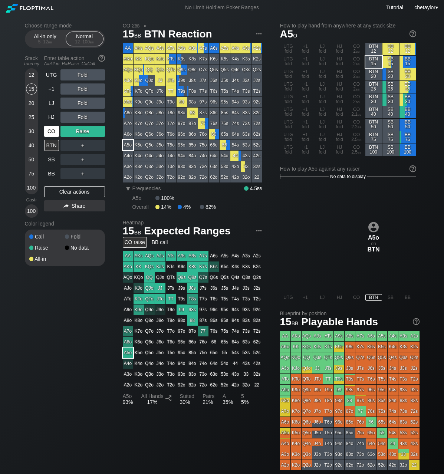
click at [54, 134] on div "CO" at bounding box center [51, 131] width 15 height 11
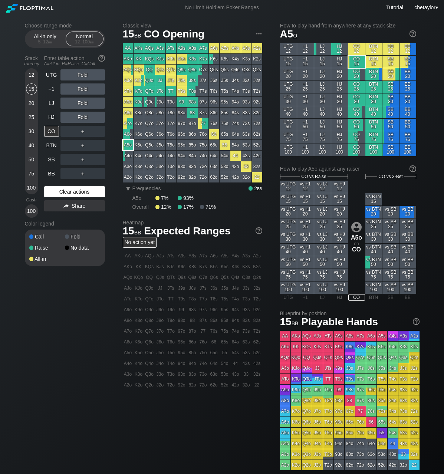
click at [65, 194] on div "Clear actions" at bounding box center [74, 191] width 61 height 11
click at [49, 39] on div "All-in only 5 – 12 bb" at bounding box center [45, 39] width 34 height 14
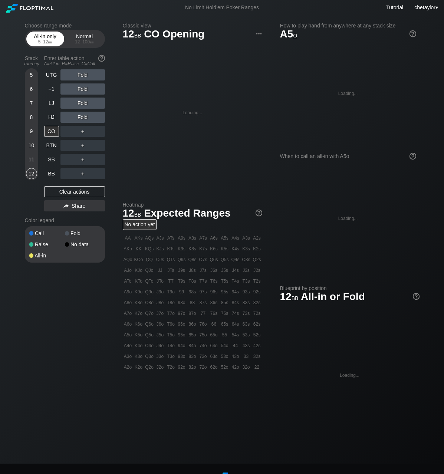
click at [49, 39] on div "All-in only 5 – 12 bb" at bounding box center [45, 39] width 34 height 14
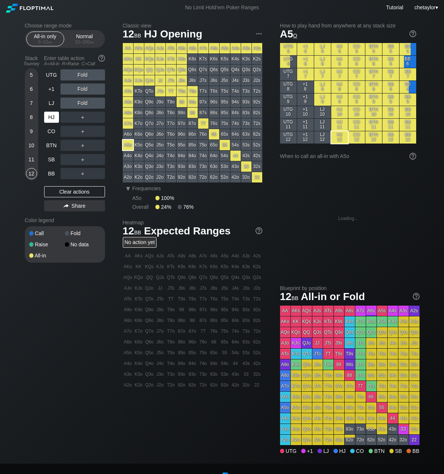
click at [53, 120] on div "HJ" at bounding box center [51, 117] width 15 height 11
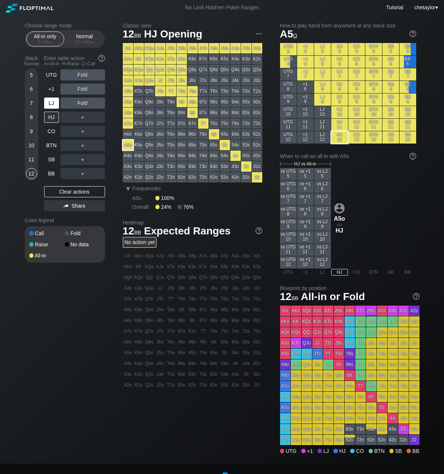
click at [52, 100] on div "LJ" at bounding box center [51, 103] width 15 height 11
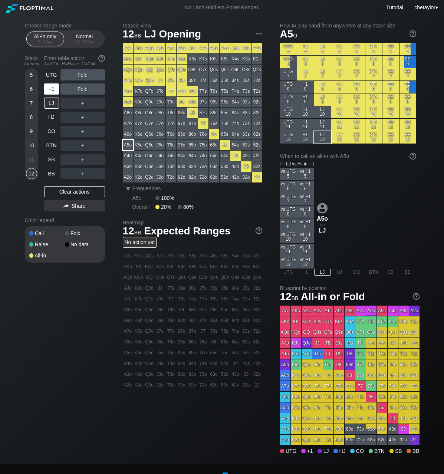
click at [53, 91] on div "+1" at bounding box center [51, 88] width 15 height 11
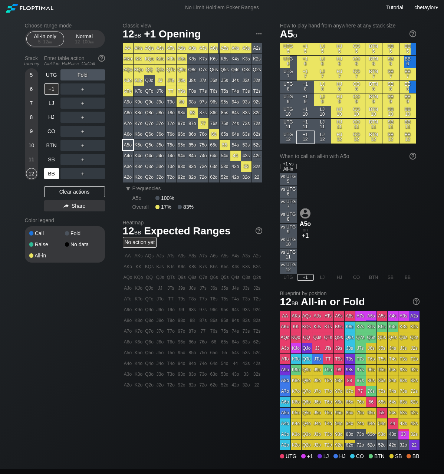
click at [52, 172] on div "BB" at bounding box center [51, 173] width 15 height 11
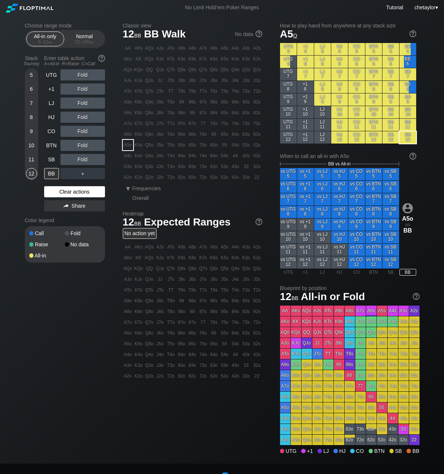
click at [62, 192] on div "Clear actions" at bounding box center [74, 191] width 61 height 11
click at [141, 136] on div "K6o" at bounding box center [139, 134] width 10 height 10
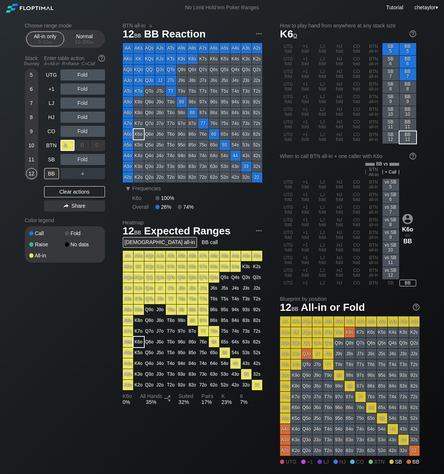
click at [67, 145] on div "A ✕" at bounding box center [67, 145] width 14 height 11
click at [49, 162] on div "SB" at bounding box center [51, 159] width 15 height 11
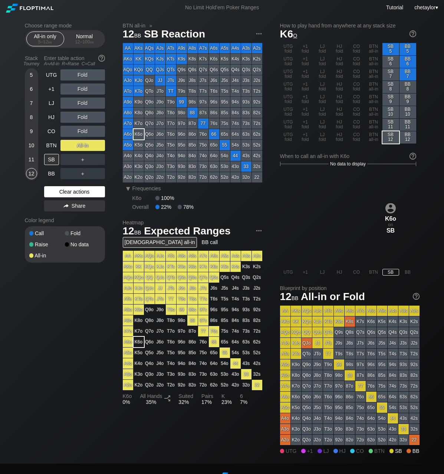
click at [66, 191] on div "Clear actions" at bounding box center [74, 191] width 61 height 11
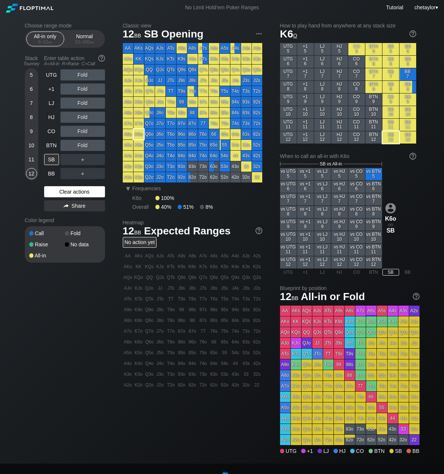
click at [66, 191] on div "Clear actions" at bounding box center [74, 191] width 61 height 11
click at [247, 70] on div "Q3s" at bounding box center [246, 70] width 10 height 10
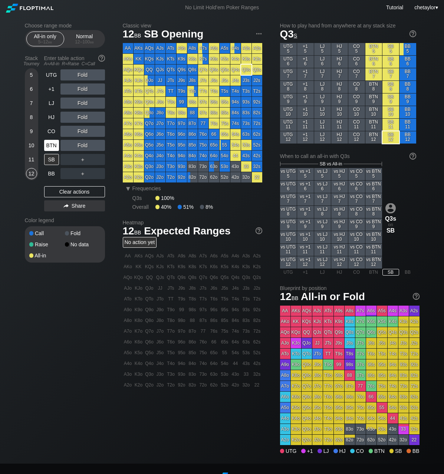
click at [50, 144] on div "BTN" at bounding box center [51, 145] width 15 height 11
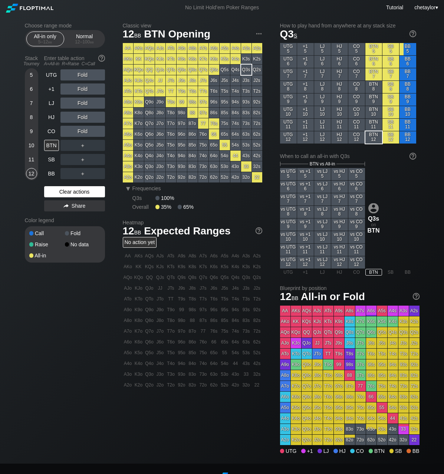
click at [61, 192] on div "Clear actions" at bounding box center [74, 191] width 61 height 11
click at [53, 132] on div "CO" at bounding box center [51, 131] width 15 height 11
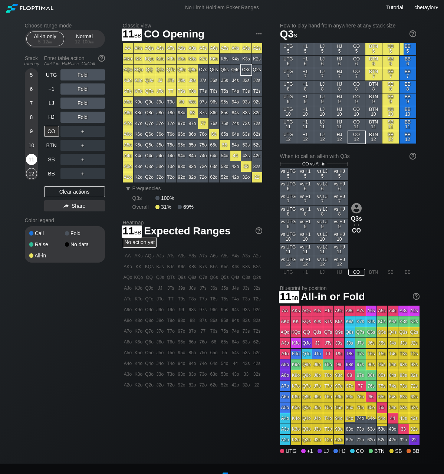
click at [31, 161] on div "11" at bounding box center [31, 159] width 11 height 11
click at [48, 116] on div "HJ" at bounding box center [51, 117] width 15 height 11
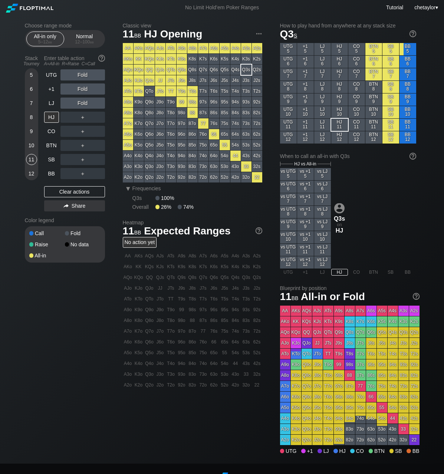
click at [129, 134] on div "A6o" at bounding box center [128, 134] width 10 height 10
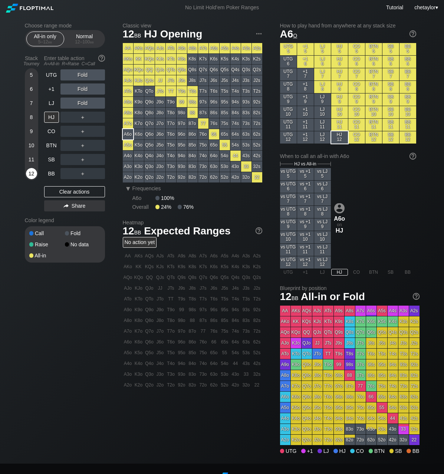
click at [32, 174] on div "12" at bounding box center [31, 173] width 11 height 11
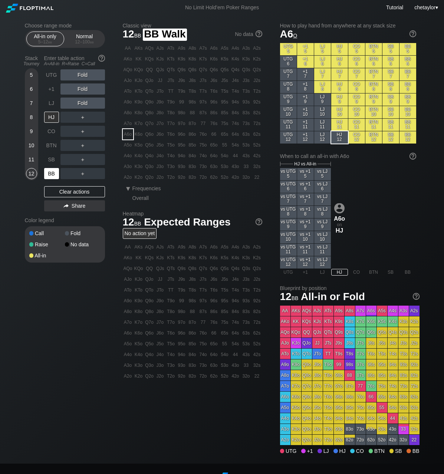
click at [53, 171] on div "BB" at bounding box center [51, 173] width 15 height 11
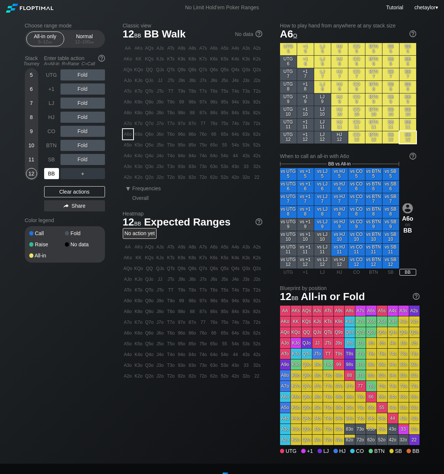
click at [53, 171] on div "BB" at bounding box center [51, 173] width 15 height 11
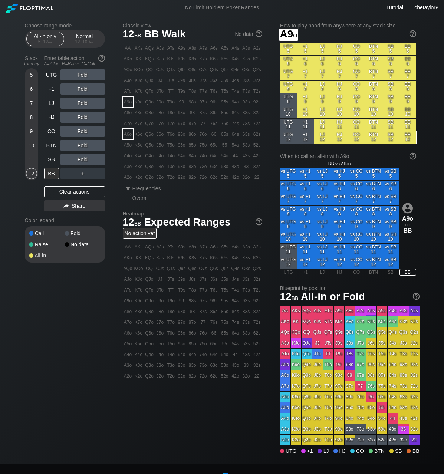
click at [128, 105] on div "A9o" at bounding box center [128, 102] width 10 height 10
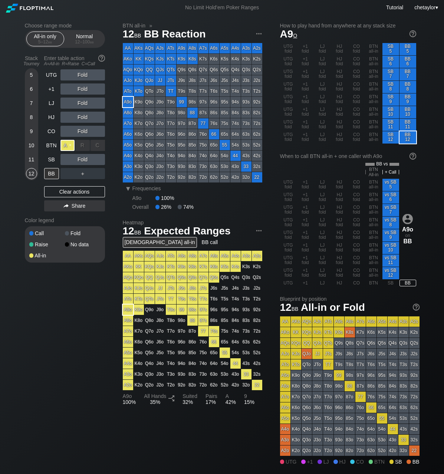
click at [67, 144] on div "A ✕" at bounding box center [67, 145] width 14 height 11
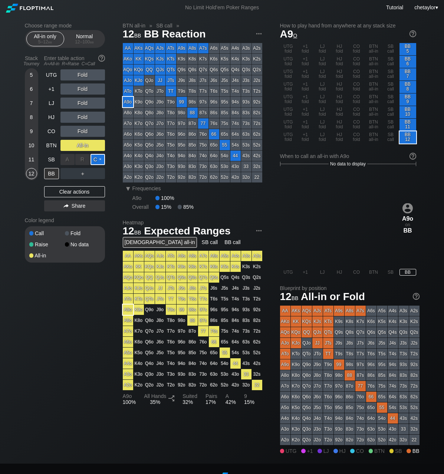
click at [99, 159] on div "C ✕" at bounding box center [97, 159] width 14 height 11
